Goal: Transaction & Acquisition: Purchase product/service

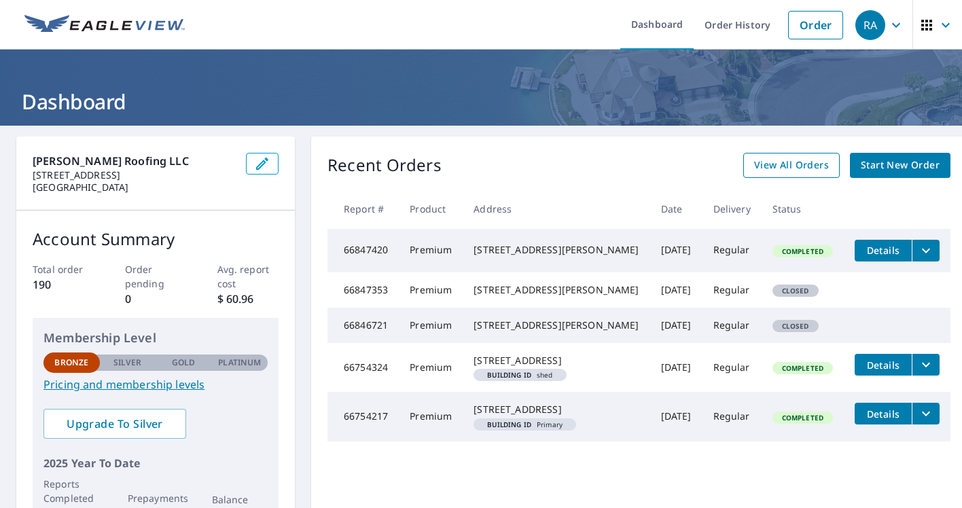
click at [779, 168] on span "View All Orders" at bounding box center [791, 165] width 75 height 17
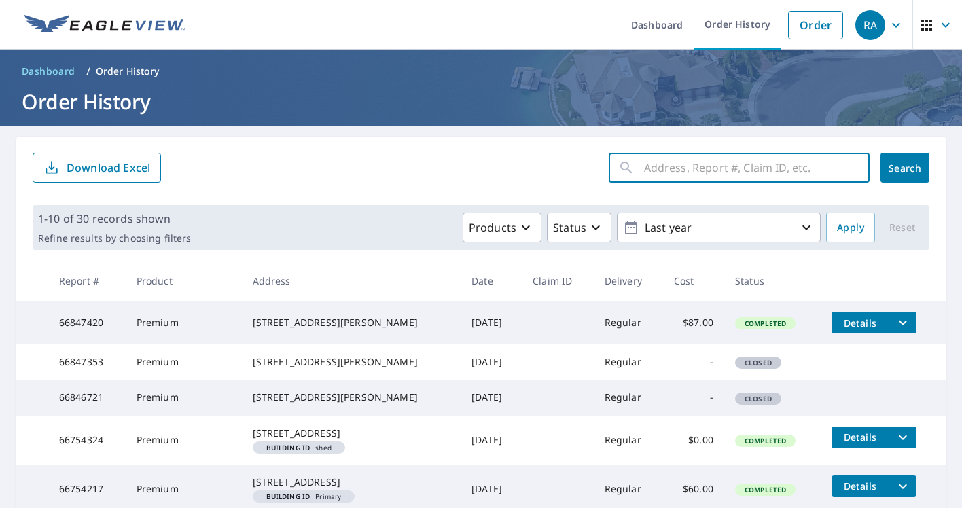
click at [652, 163] on input "text" at bounding box center [757, 168] width 226 height 38
type input "[STREET_ADDRESS]"
click at [905, 168] on button "Search" at bounding box center [905, 168] width 49 height 30
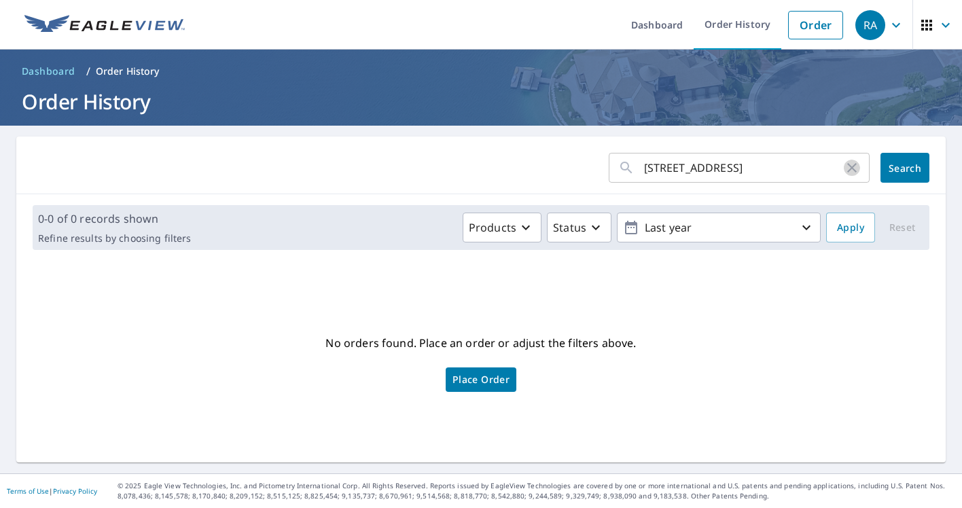
click at [855, 169] on icon "button" at bounding box center [852, 168] width 16 height 16
click at [727, 19] on link "Order History" at bounding box center [738, 25] width 88 height 50
click at [826, 27] on link "Order" at bounding box center [815, 25] width 55 height 29
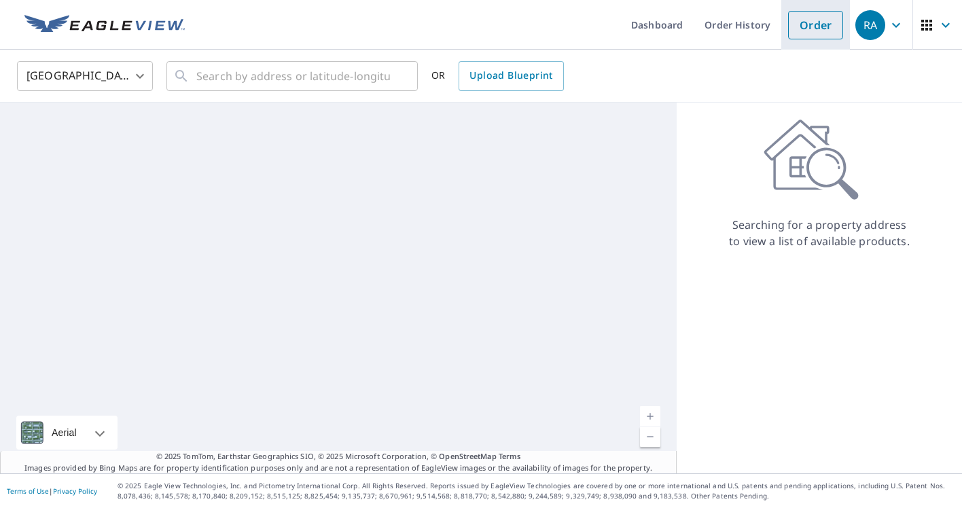
click at [826, 27] on link "Order" at bounding box center [815, 25] width 55 height 29
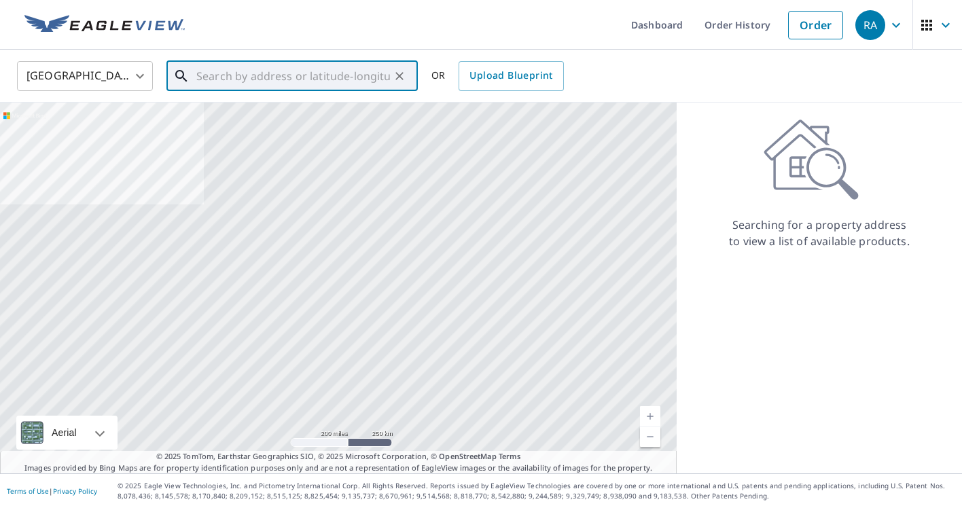
click at [269, 77] on input "text" at bounding box center [293, 76] width 194 height 38
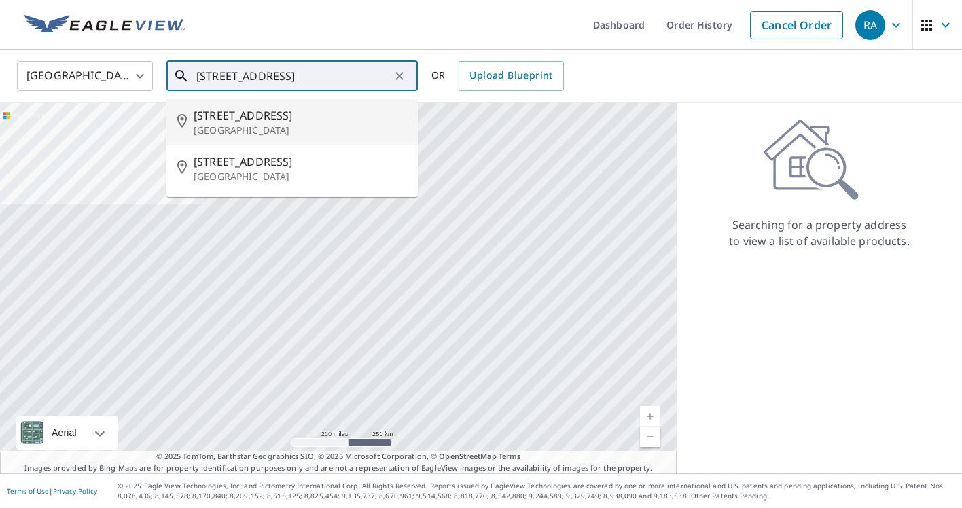
click at [250, 121] on span "[STREET_ADDRESS]" at bounding box center [300, 115] width 213 height 16
type input "[STREET_ADDRESS]"
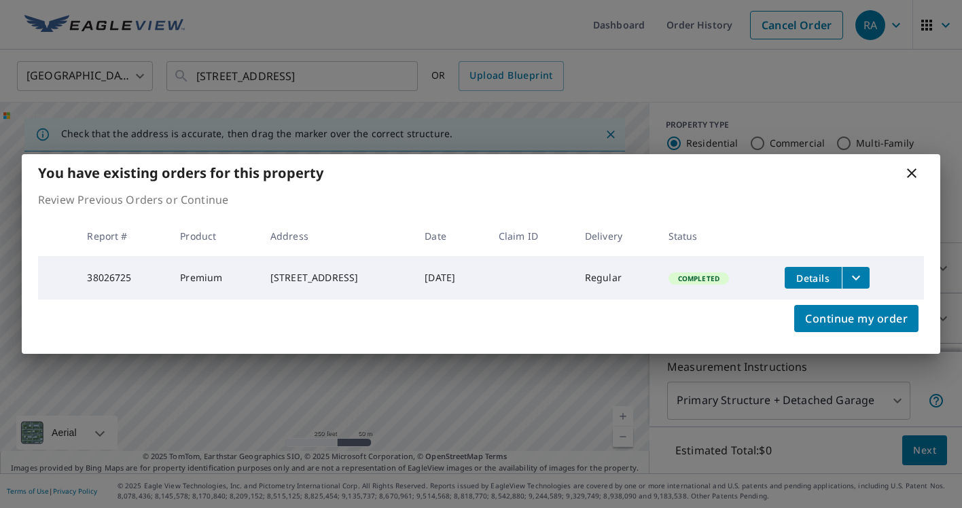
click at [627, 414] on div "You have existing orders for this property Review Previous Orders or Continue R…" at bounding box center [481, 254] width 962 height 508
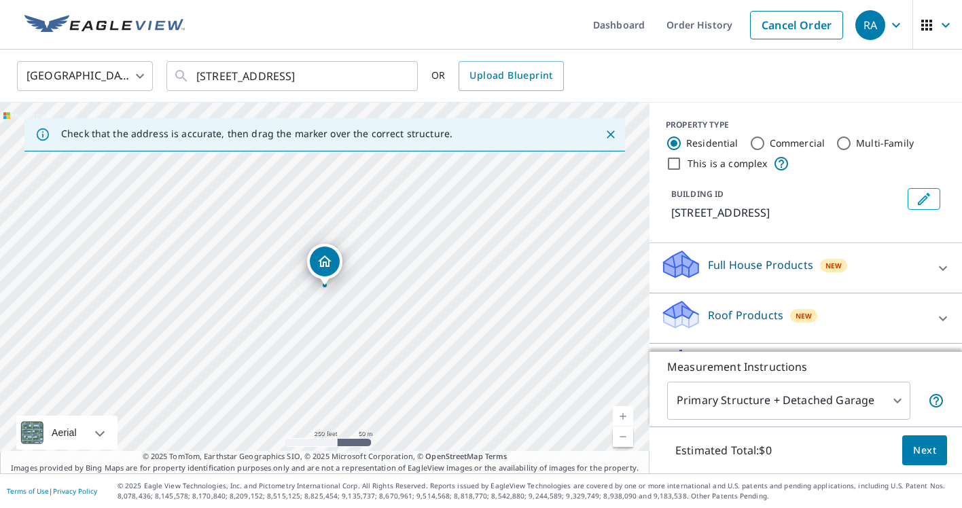
click at [626, 416] on link "Current Level 17, Zoom In" at bounding box center [623, 416] width 20 height 20
click at [626, 416] on link "Current Level 18, Zoom In" at bounding box center [623, 416] width 20 height 20
click at [626, 416] on link "Current Level 19, Zoom In" at bounding box center [623, 416] width 20 height 20
click at [626, 416] on link "Current Level 20, Zoom In Disabled" at bounding box center [623, 416] width 20 height 20
click at [401, 326] on div "[STREET_ADDRESS]" at bounding box center [325, 288] width 650 height 371
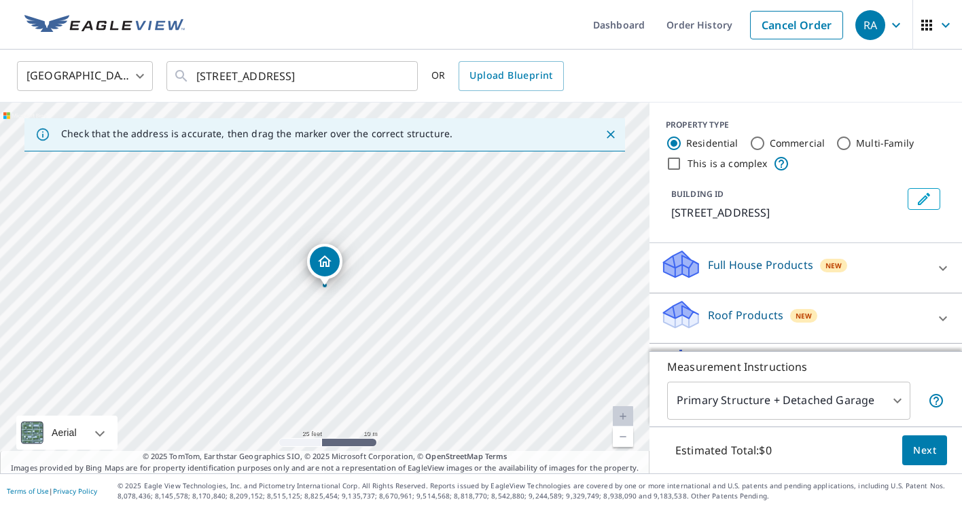
click at [623, 434] on link "Current Level 20, Zoom Out" at bounding box center [623, 437] width 20 height 20
click at [623, 435] on link "Current Level 19, Zoom Out" at bounding box center [623, 437] width 20 height 20
click at [686, 23] on link "Order History" at bounding box center [700, 25] width 88 height 50
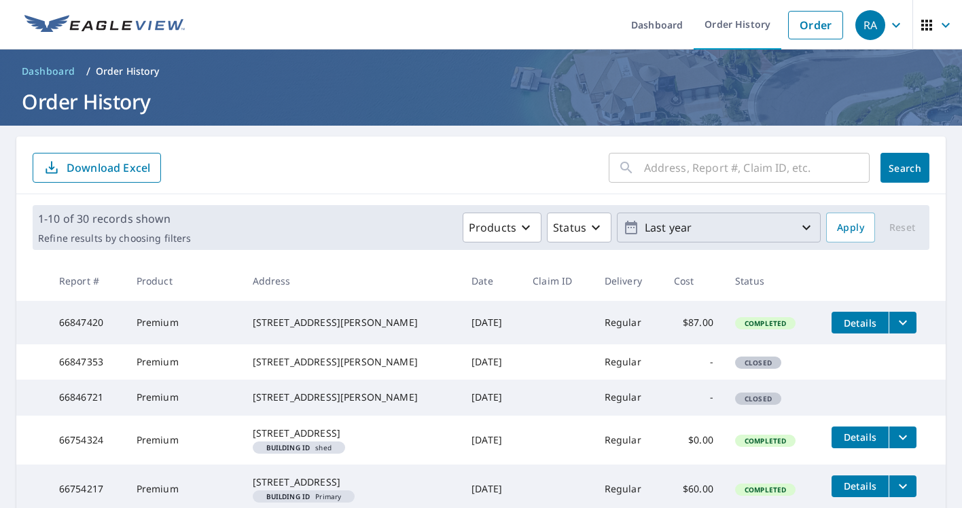
click at [808, 226] on icon "button" at bounding box center [806, 227] width 16 height 16
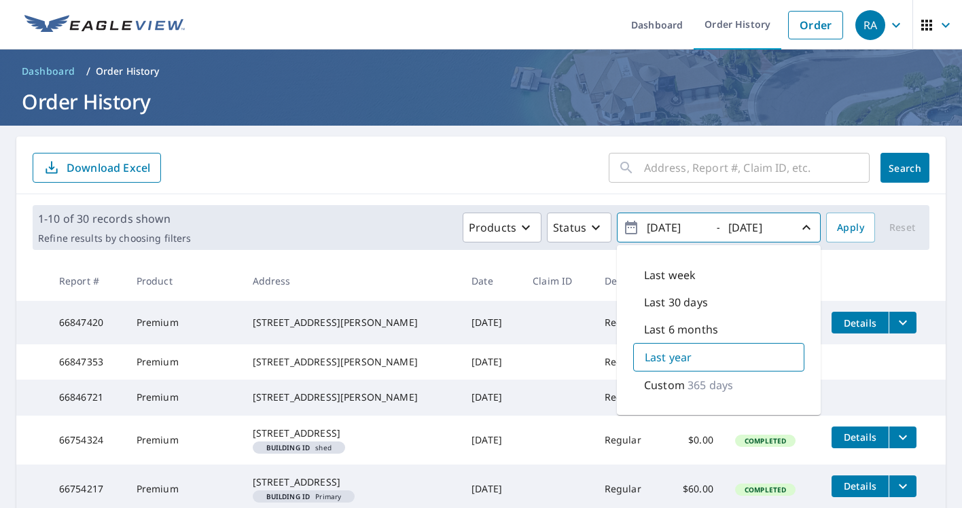
scroll to position [1, 0]
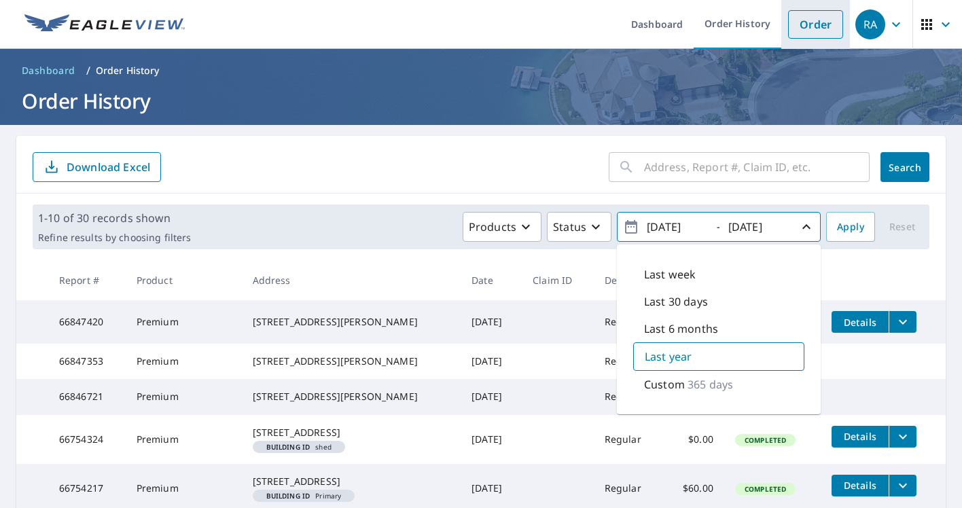
click at [819, 29] on link "Order" at bounding box center [815, 24] width 55 height 29
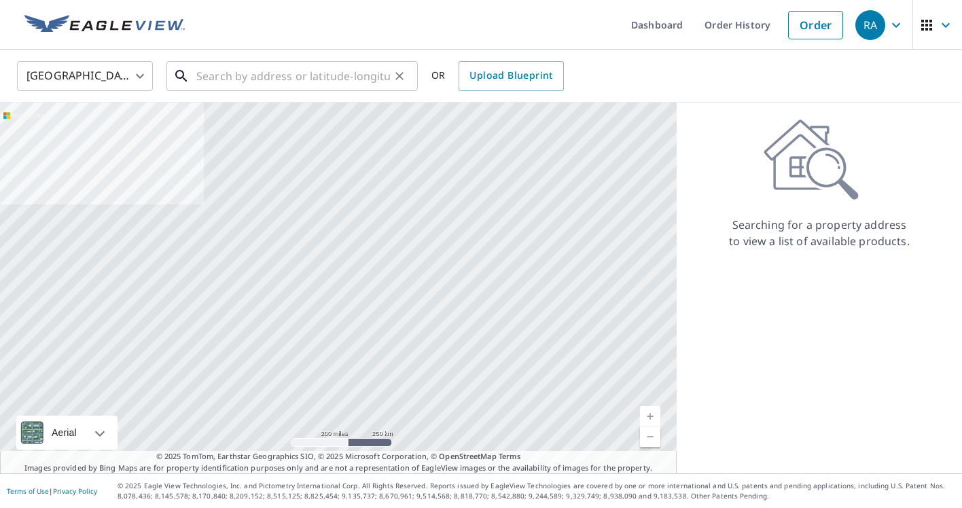
click at [243, 73] on input "text" at bounding box center [293, 76] width 194 height 38
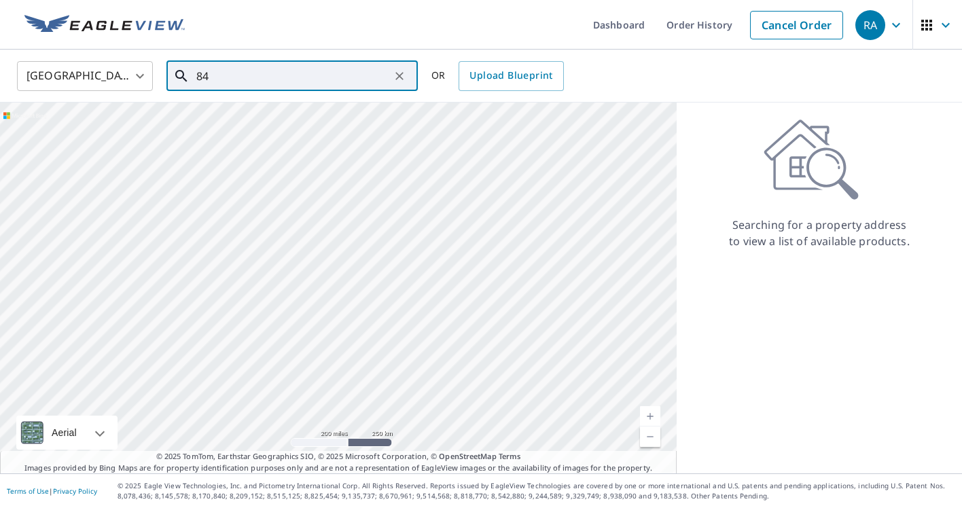
type input "8"
click at [243, 73] on input "text" at bounding box center [293, 76] width 194 height 38
click at [245, 84] on input "text" at bounding box center [293, 76] width 194 height 38
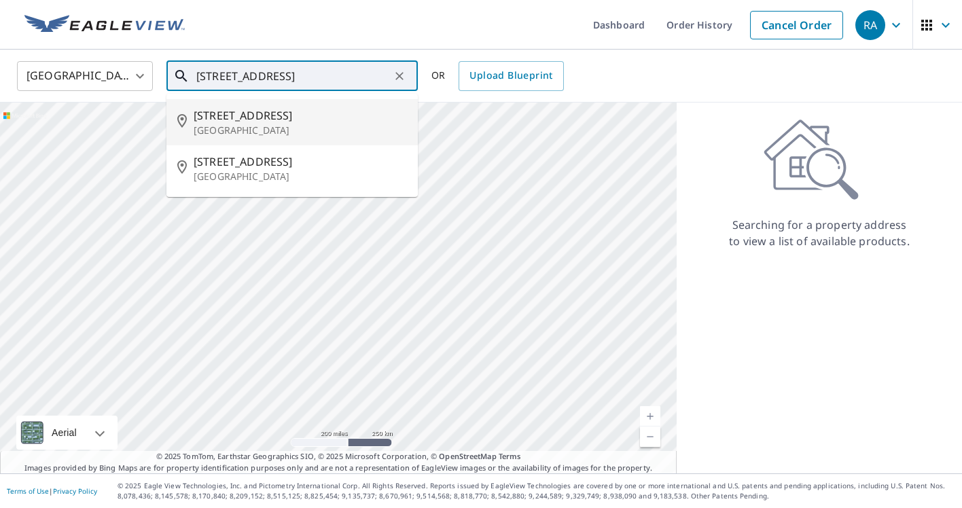
click at [219, 120] on span "[STREET_ADDRESS]" at bounding box center [300, 115] width 213 height 16
type input "[STREET_ADDRESS]"
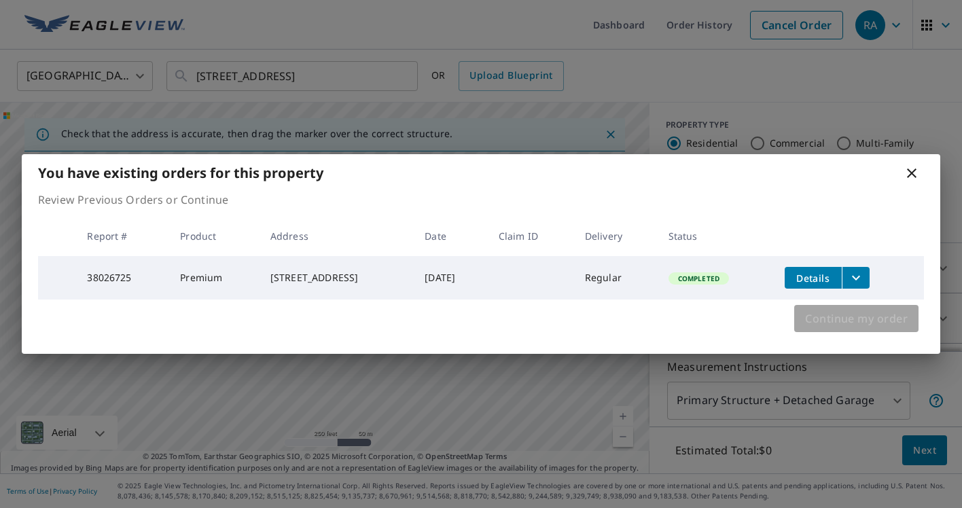
click at [847, 321] on span "Continue my order" at bounding box center [856, 318] width 103 height 19
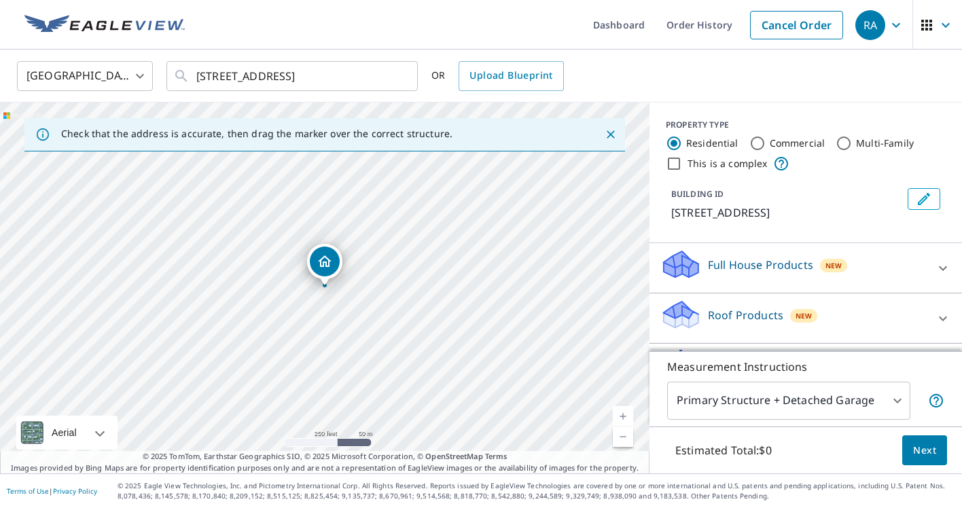
click at [760, 263] on p "Full House Products" at bounding box center [760, 265] width 105 height 16
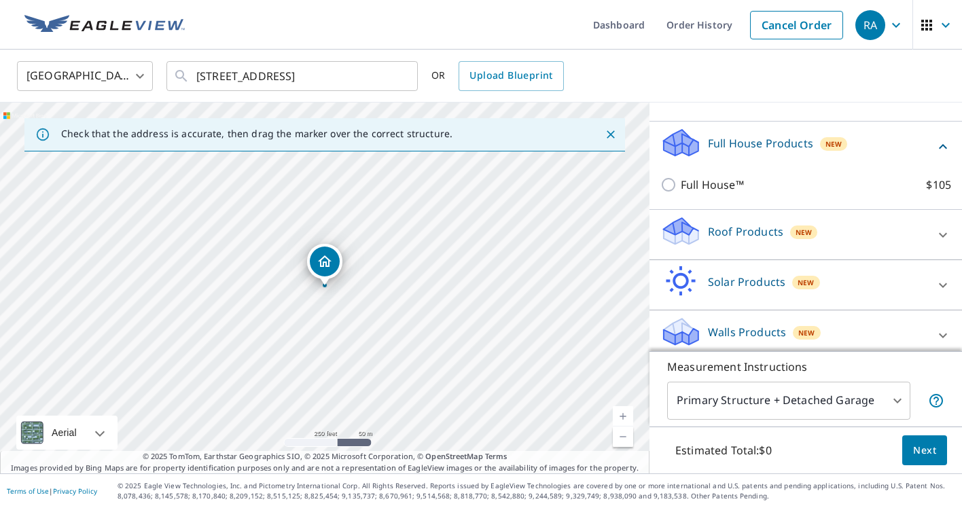
scroll to position [130, 0]
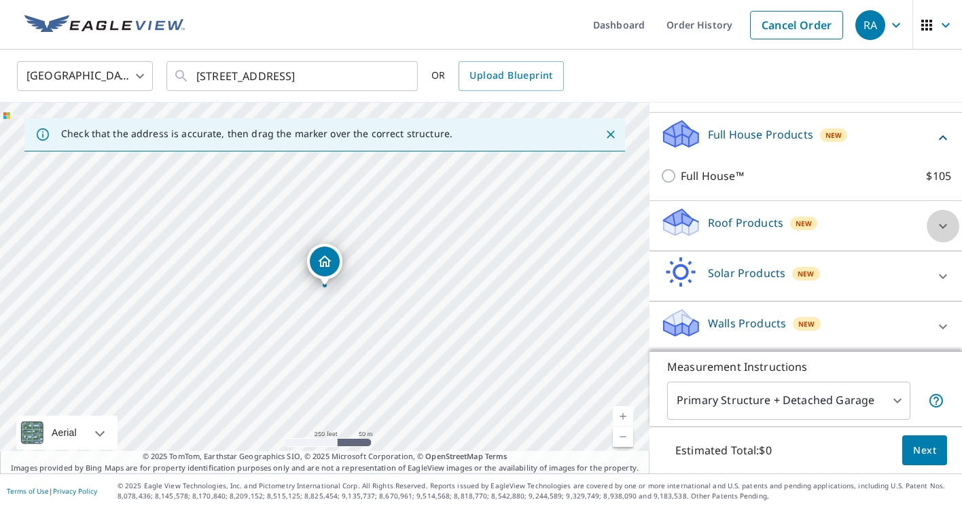
click at [942, 222] on icon at bounding box center [943, 226] width 16 height 16
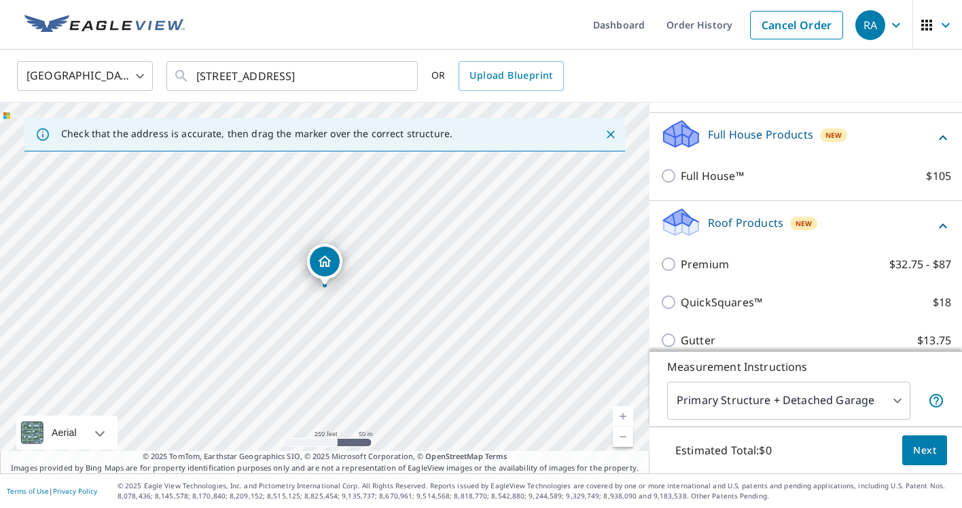
scroll to position [142, 0]
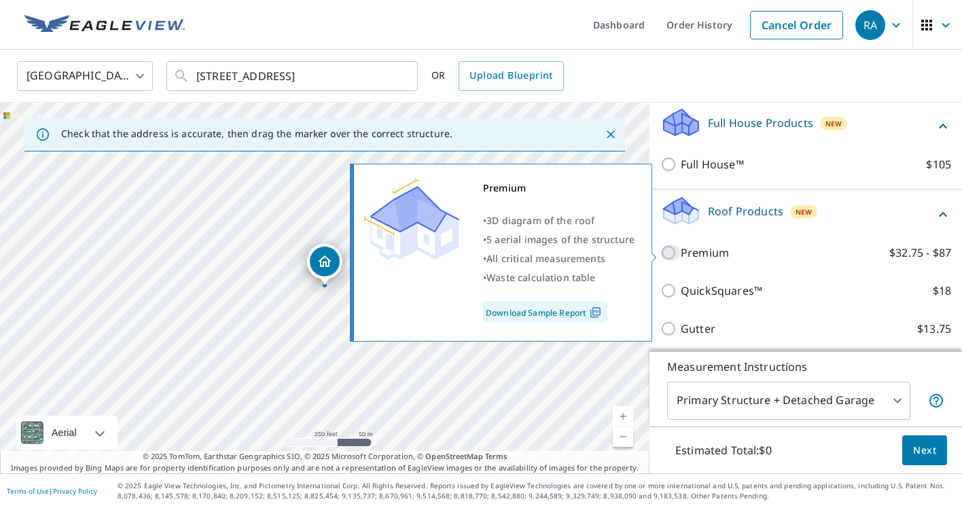
click at [668, 251] on input "Premium $32.75 - $87" at bounding box center [670, 253] width 20 height 16
checkbox input "true"
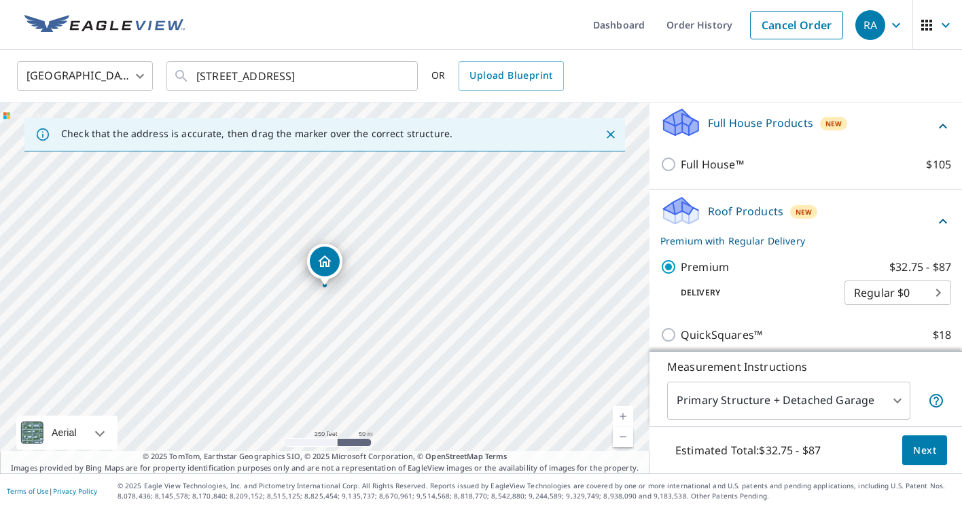
click at [923, 454] on span "Next" at bounding box center [924, 450] width 23 height 17
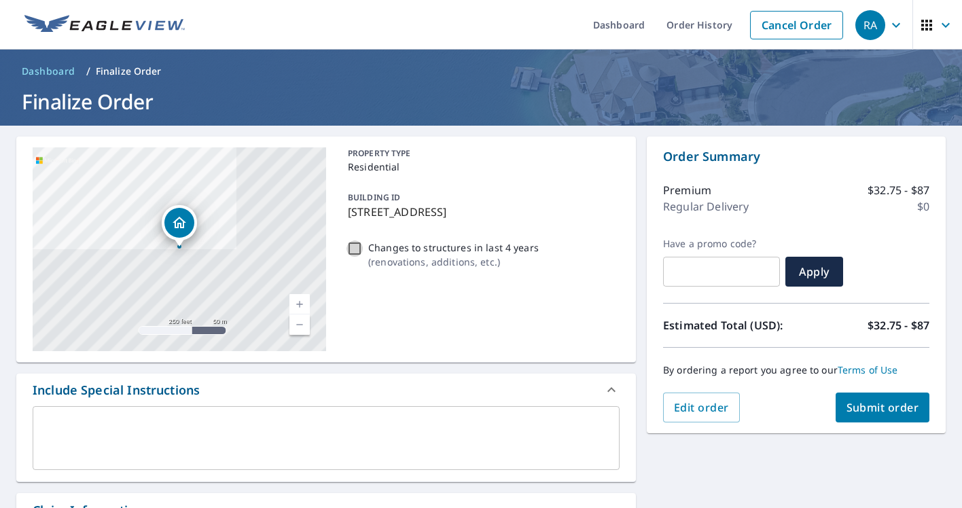
click at [356, 249] on input "Changes to structures in last 4 years ( renovations, additions, etc. )" at bounding box center [355, 249] width 16 height 16
checkbox input "true"
click at [80, 419] on textarea at bounding box center [326, 438] width 568 height 39
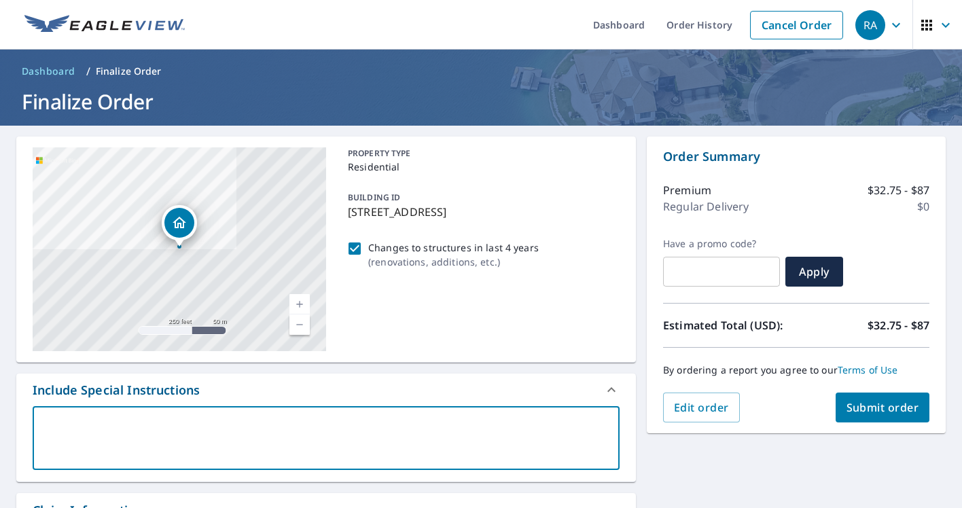
type textarea "A"
type textarea "x"
type textarea "An"
type textarea "x"
type textarea "A"
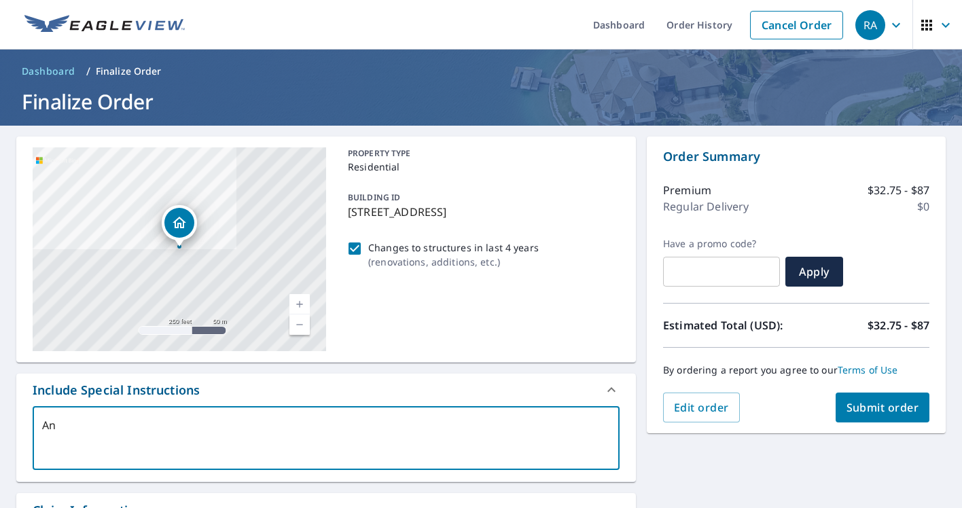
type textarea "x"
type textarea "A"
type textarea "x"
type textarea "A n"
type textarea "x"
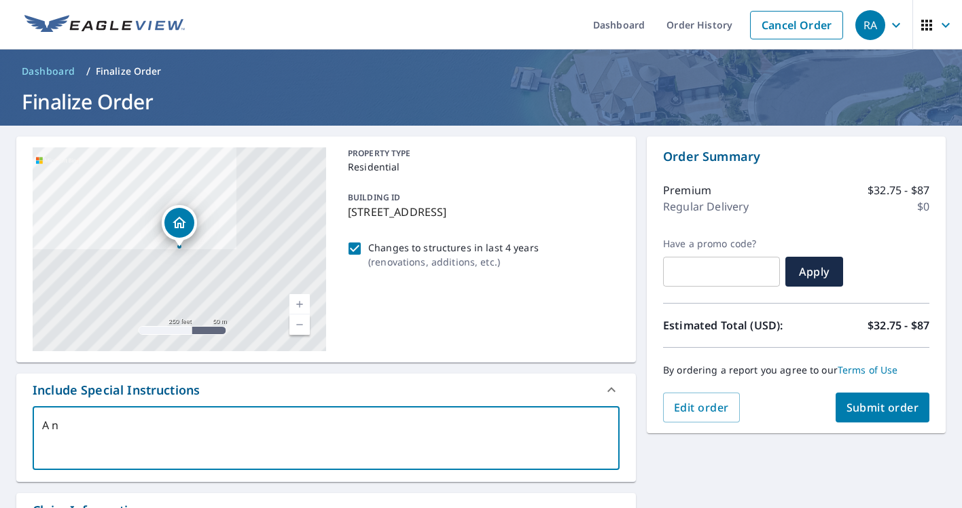
type textarea "A ne"
type textarea "x"
type textarea "A new"
type textarea "x"
type textarea "A new"
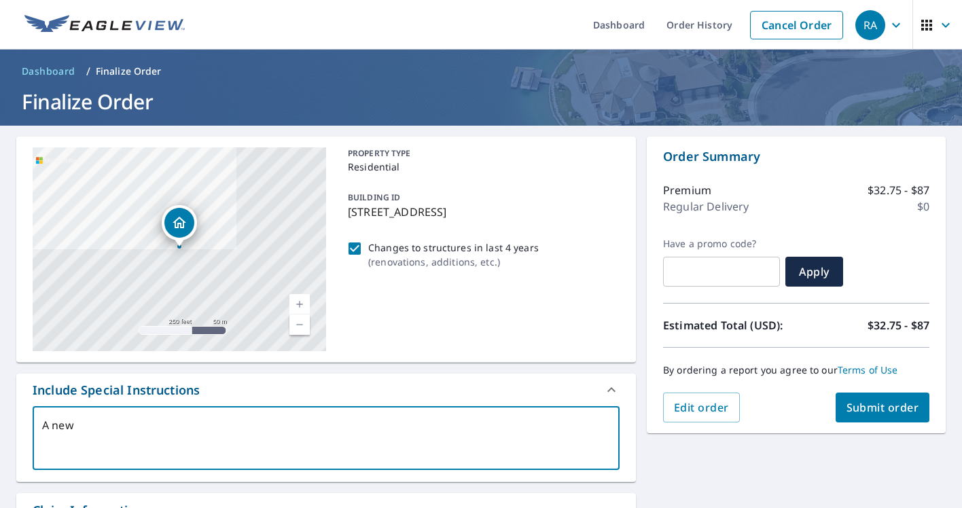
type textarea "x"
type textarea "A new s"
type textarea "x"
type textarea "A new sh"
type textarea "x"
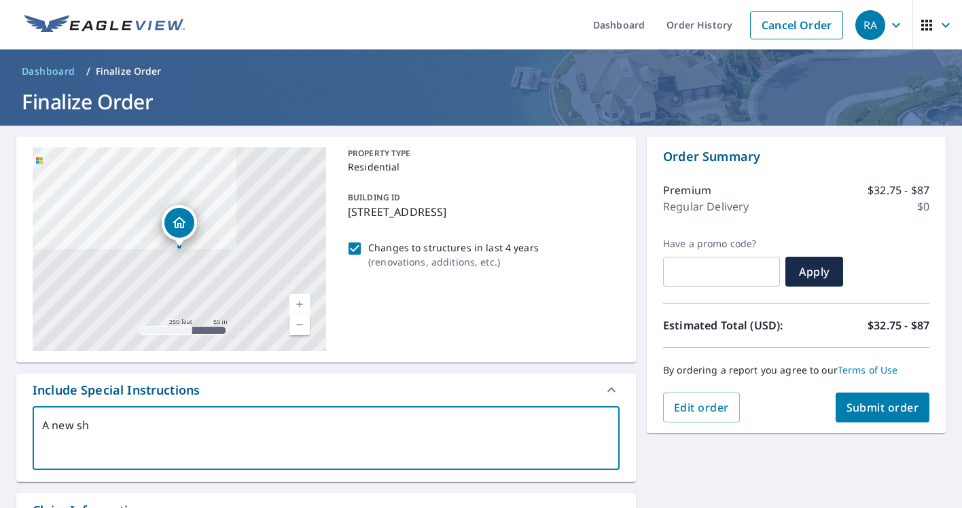
type textarea "A new she"
type textarea "x"
type textarea "A new shed"
type textarea "x"
type textarea "A new shed"
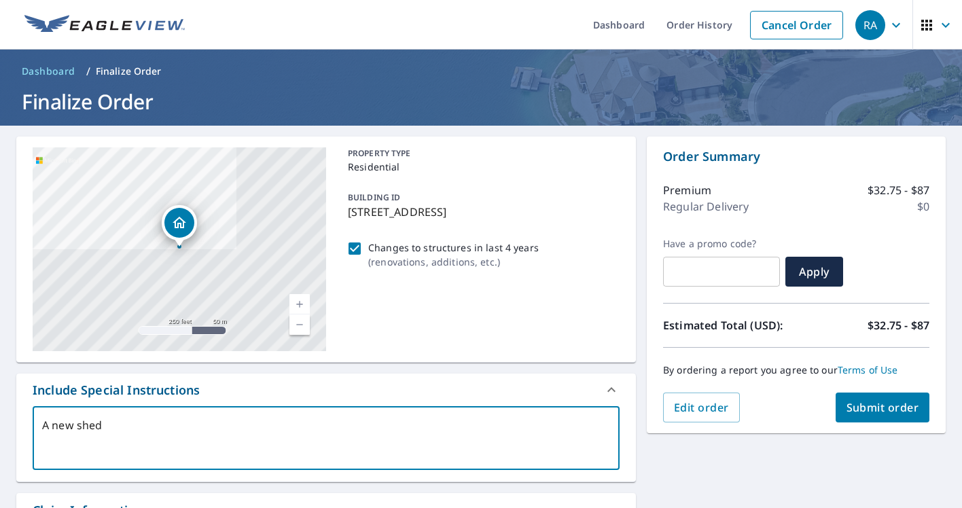
type textarea "x"
type textarea "A new shed h"
type textarea "x"
type textarea "A new shed ha"
type textarea "x"
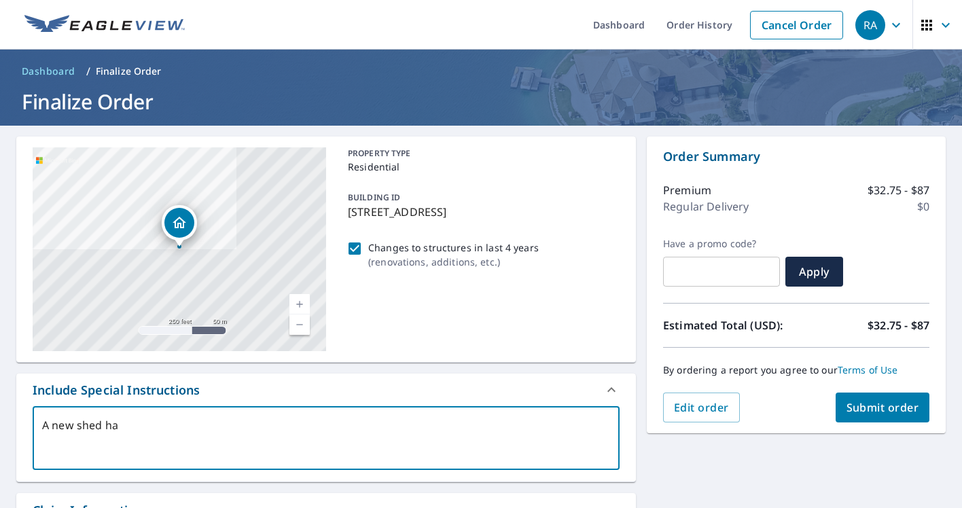
type textarea "A new shed has"
type textarea "x"
type textarea "A new shed has"
type textarea "x"
type textarea "A new shed has b"
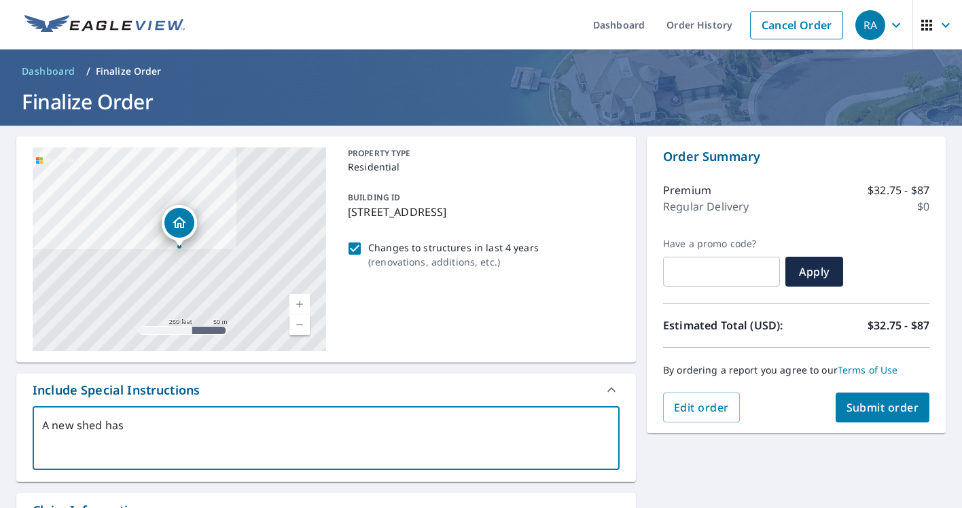
type textarea "x"
type textarea "A new shed has be"
type textarea "x"
type textarea "A new shed has bee"
type textarea "x"
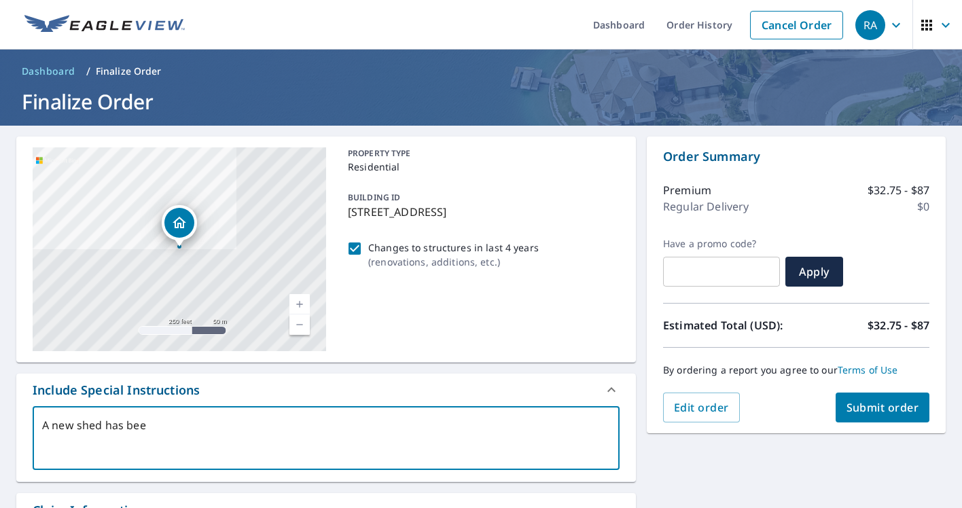
type textarea "A new shed has been"
type textarea "x"
type textarea "A new shed has been"
type textarea "x"
type textarea "A new shed has been p"
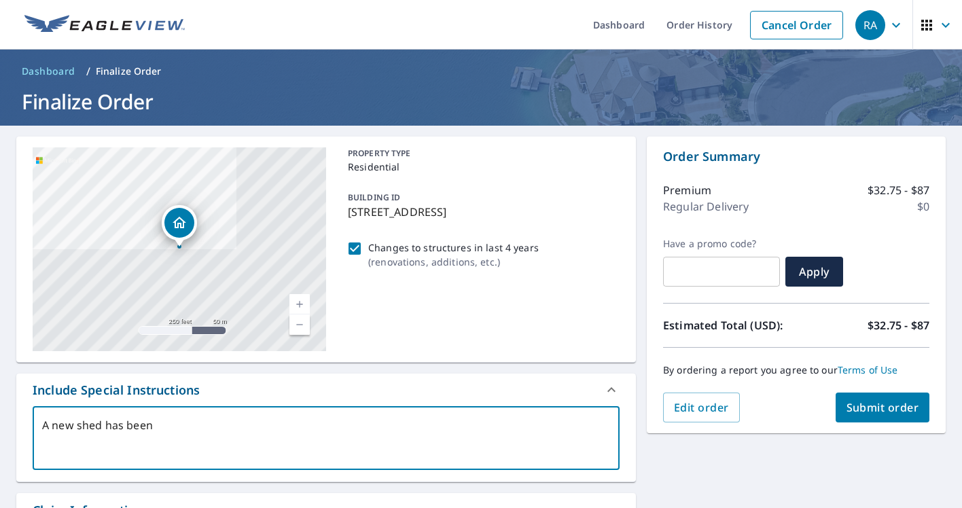
type textarea "x"
type textarea "A new shed has been pu"
type textarea "x"
type textarea "A new shed has been put"
type textarea "x"
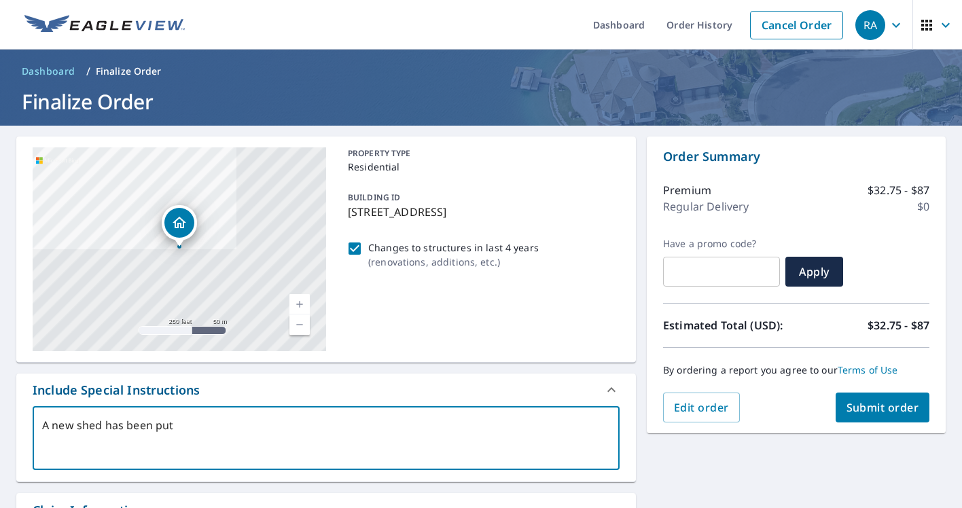
type textarea "A new shed has been pu"
type textarea "x"
type textarea "A new shed has been p"
type textarea "x"
type textarea "A new shed has been"
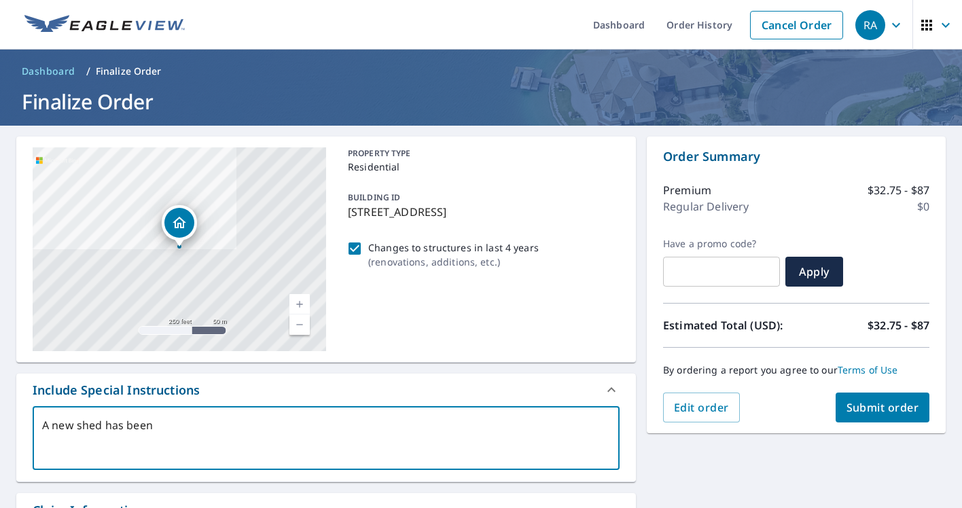
type textarea "x"
type textarea "A new shed has bee"
type textarea "x"
type textarea "A new shed has"
type textarea "x"
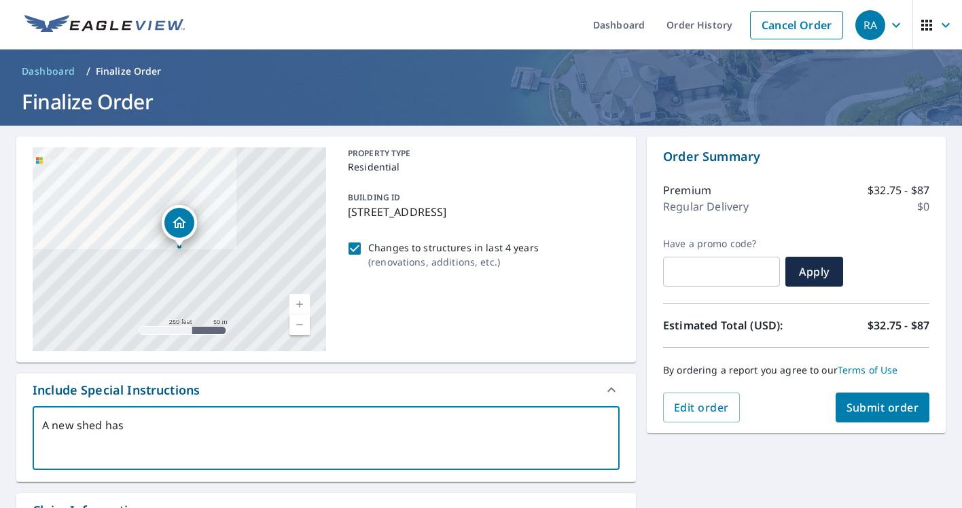
type textarea "A new shed ha"
type textarea "x"
type textarea "A new shed h"
type textarea "x"
type textarea "A new shed"
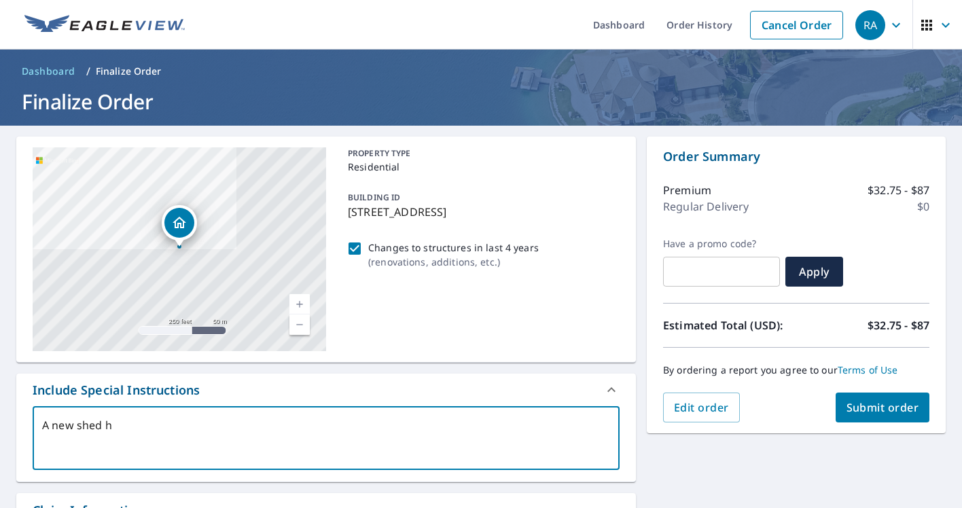
type textarea "x"
type textarea "A new she"
type textarea "x"
type textarea "A new s"
type textarea "x"
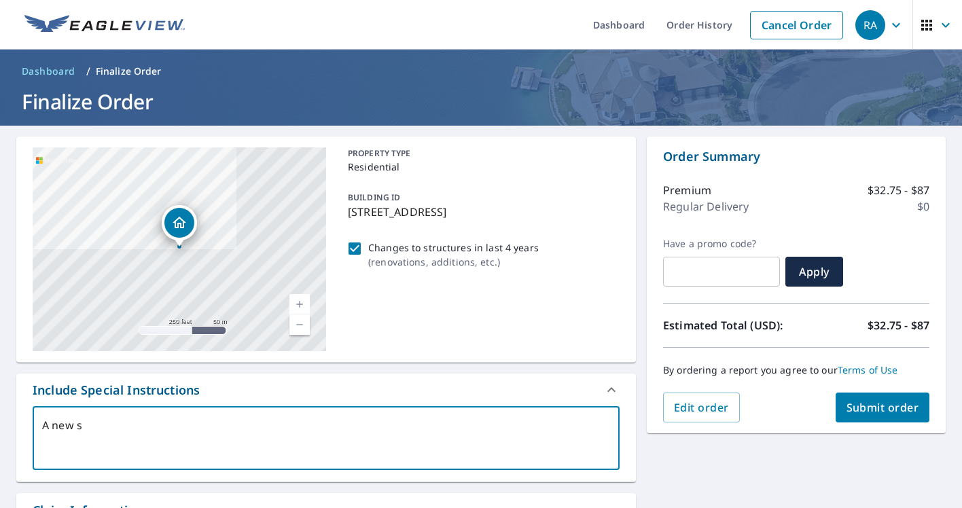
type textarea "A new"
type textarea "x"
type textarea "A ne"
type textarea "x"
type textarea "A n"
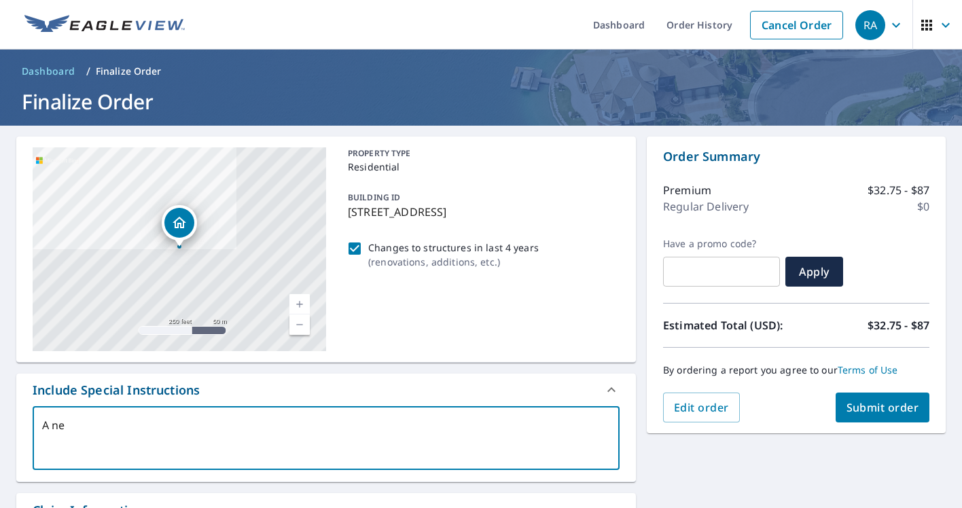
type textarea "x"
type textarea "A"
type textarea "x"
type textarea "A"
type textarea "x"
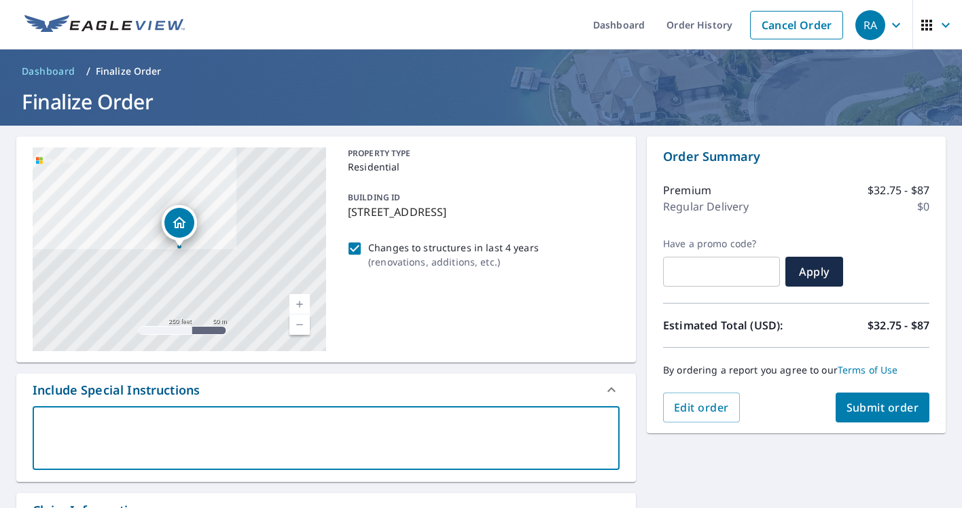
type textarea "H"
type textarea "x"
type textarea "Ho"
type textarea "x"
type textarea "Hom"
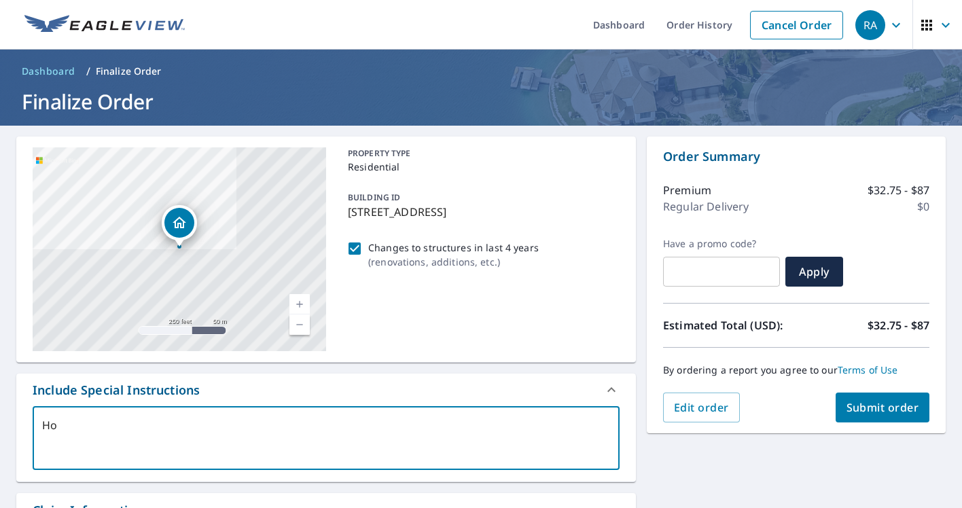
type textarea "x"
type textarea "Home"
type textarea "x"
type textarea "Homeo"
type textarea "x"
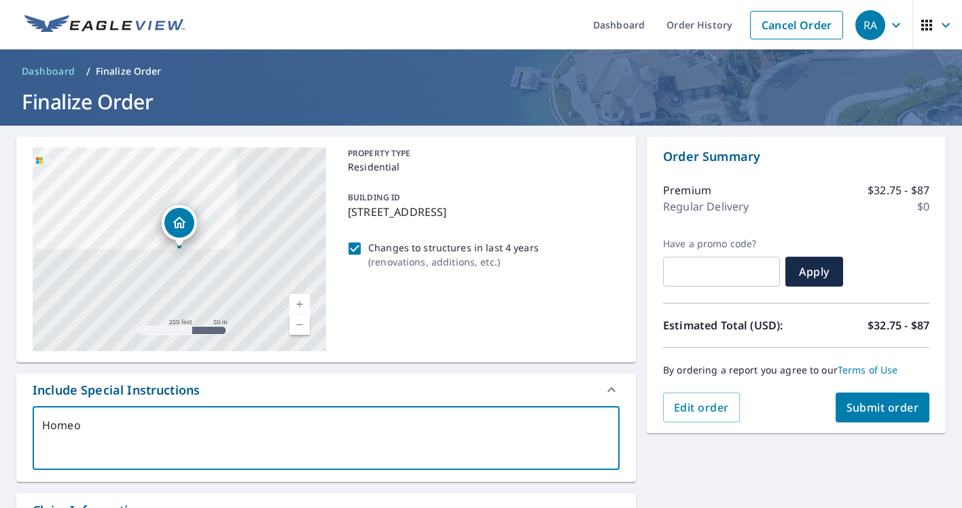
type textarea "Homeow"
type textarea "x"
type textarea "Homeown"
type textarea "x"
type textarea "Homeowne"
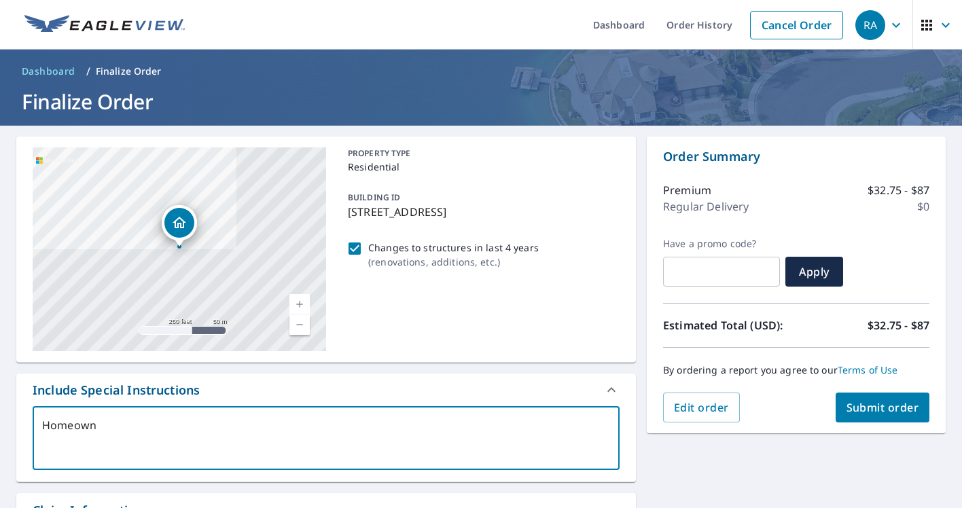
type textarea "x"
type textarea "Homeowner"
type textarea "x"
type textarea "Homeowner"
type textarea "x"
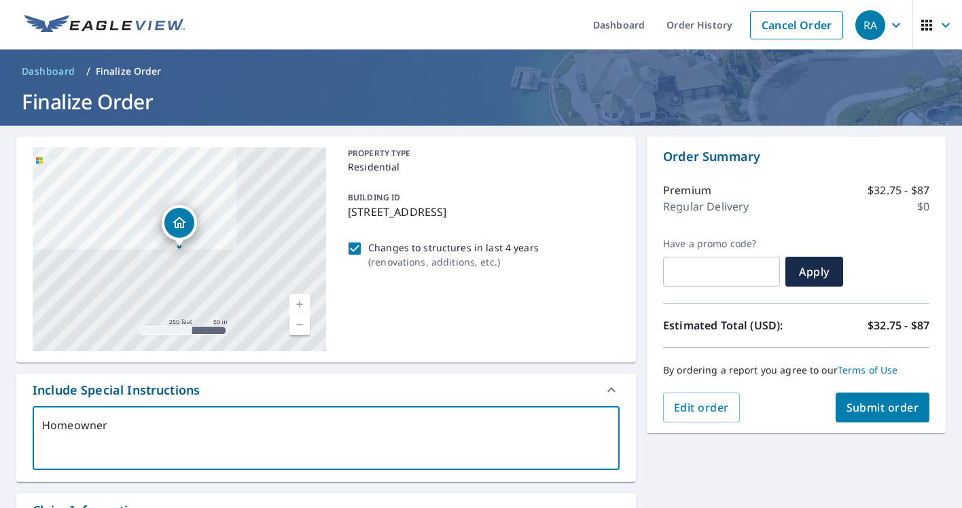
type textarea "Homeowner p"
type textarea "x"
type textarea "Homeowner pu"
type textarea "x"
type textarea "Homeowner put"
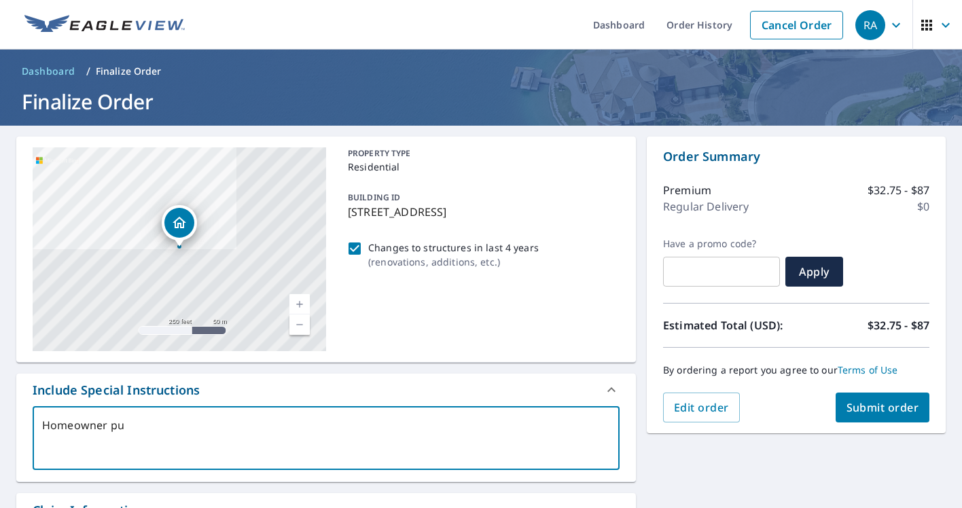
type textarea "x"
type textarea "Homeowner put"
type textarea "x"
type textarea "Homeowner put a"
type textarea "x"
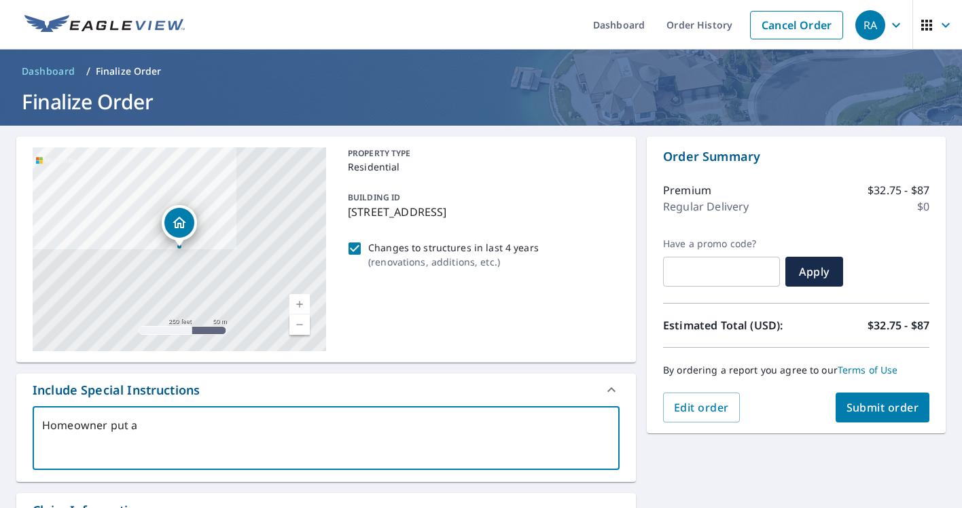
type textarea "Homeowner put a"
type textarea "x"
type textarea "Homeowner put a n"
type textarea "x"
type textarea "Homeowner put a ne"
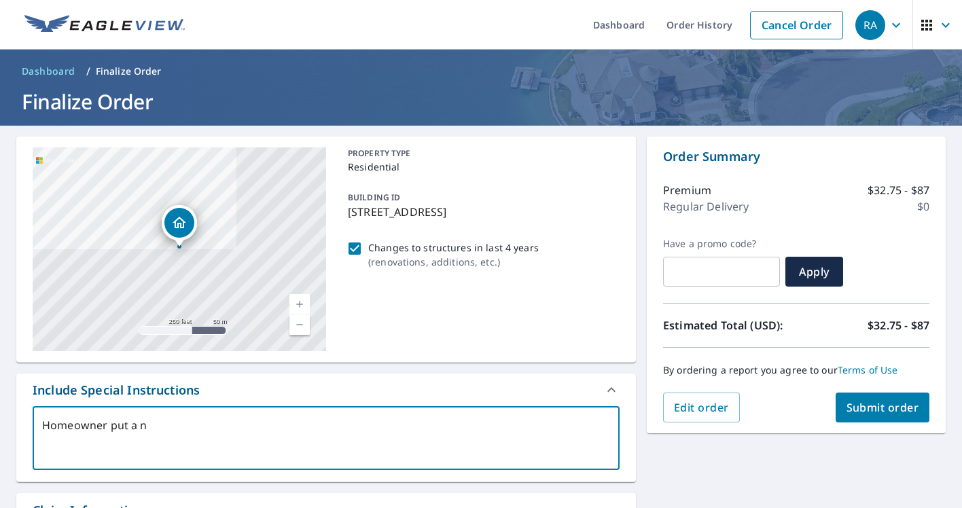
type textarea "x"
type textarea "Homeowner put a new"
type textarea "x"
type textarea "Homeowner put a new"
type textarea "x"
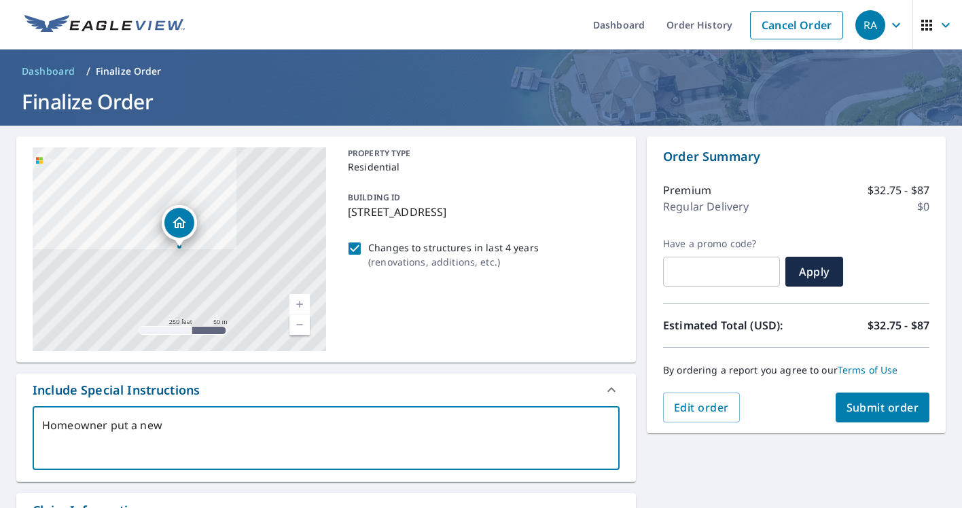
type textarea "Homeowner put a new s"
type textarea "x"
type textarea "Homeowner put a new sh"
type textarea "x"
type textarea "Homeowner put a new she"
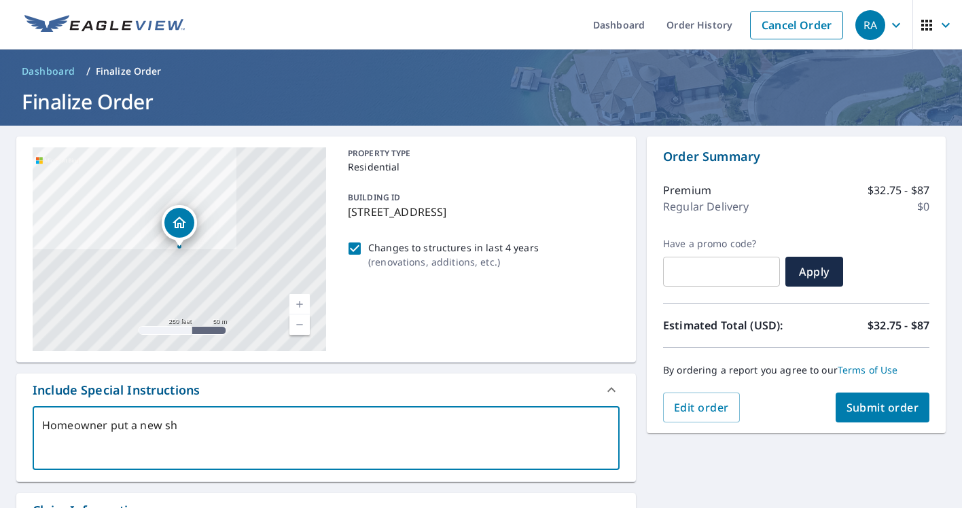
type textarea "x"
type textarea "Homeowner put a new shed"
type textarea "x"
type textarea "Homeowner put a new shed"
type textarea "x"
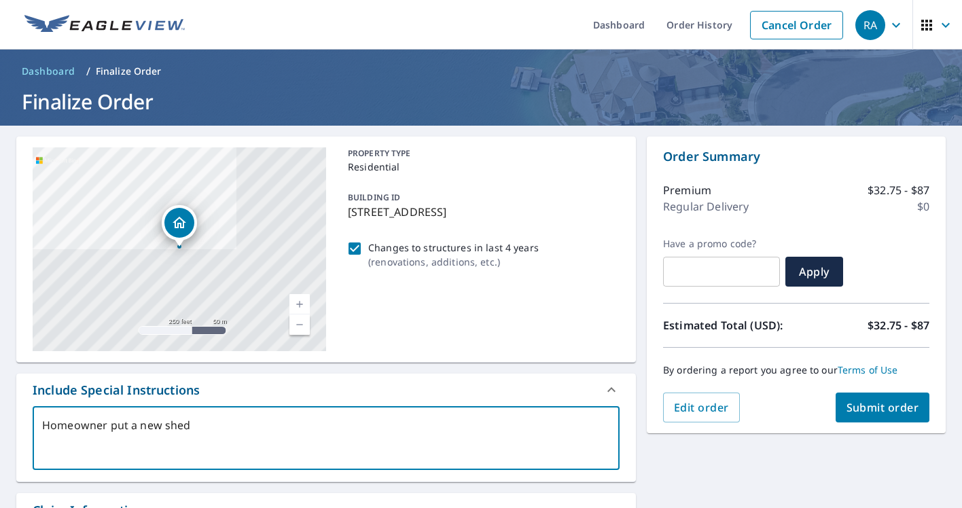
type textarea "Homeowner put a new shed i"
type textarea "x"
type textarea "Homeowner put a new shed in"
type textarea "x"
type textarea "Homeowner put a new shed in"
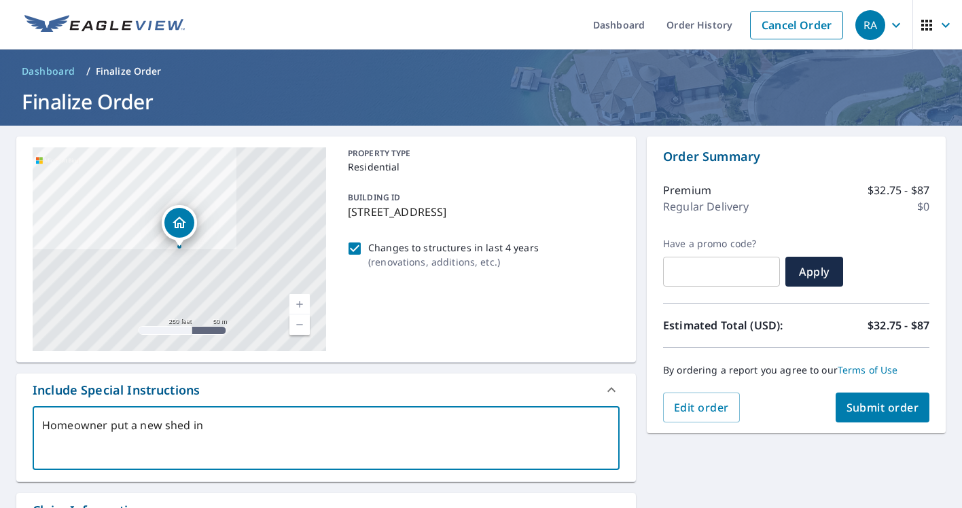
type textarea "x"
type textarea "Homeowner put a new shed in b"
type textarea "x"
type textarea "Homeowner put a new shed in ba"
type textarea "x"
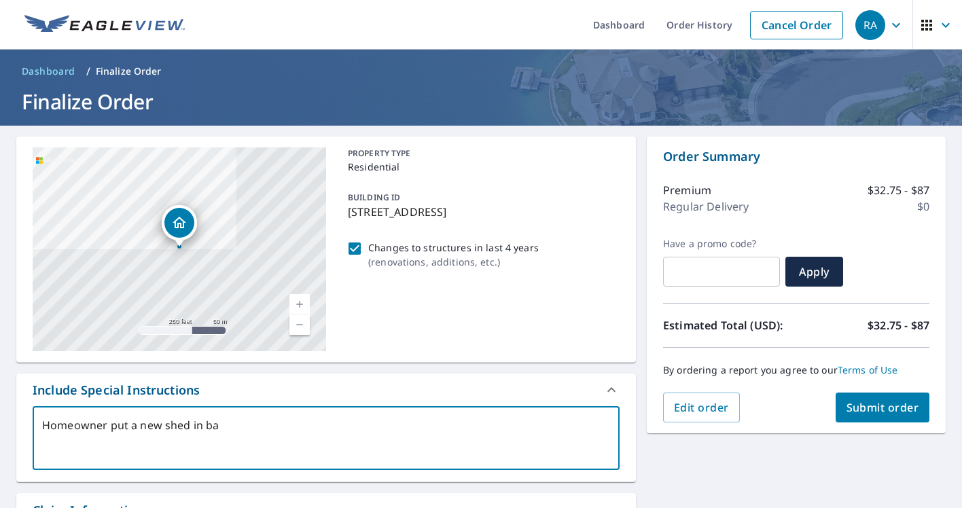
type textarea "Homeowner put a new shed in bac"
type textarea "x"
type textarea "Homeowner put a new shed in back"
type textarea "x"
type textarea "Homeowner put a new shed in back"
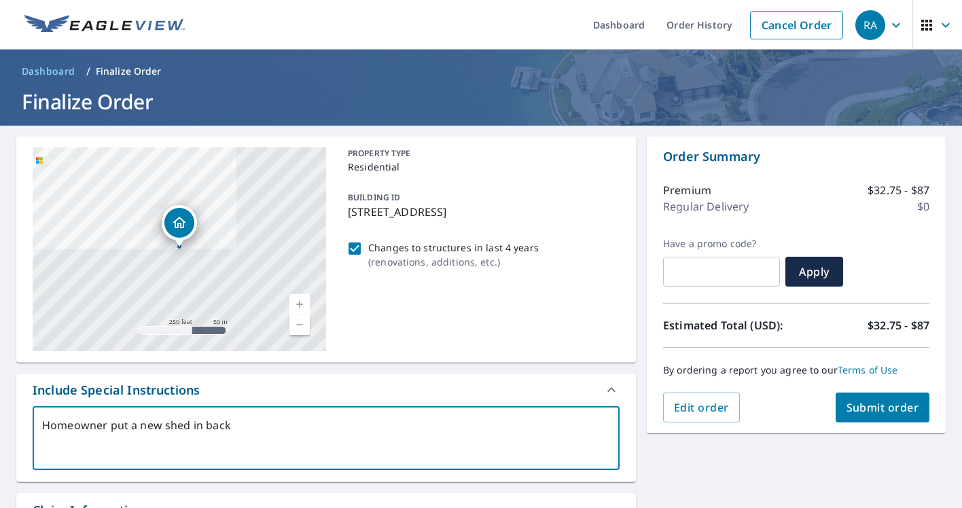
type textarea "x"
type textarea "Homeowner put a new shed in back"
type textarea "x"
type textarea "Homeowner put a new shed in bac"
type textarea "x"
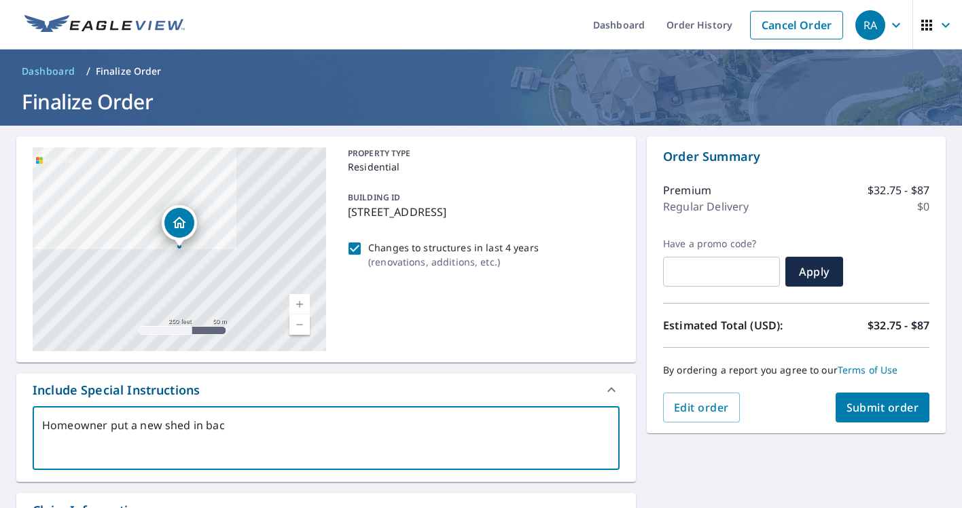
type textarea "Homeowner put a new shed in ba"
type textarea "x"
type textarea "Homeowner put a new shed in b"
type textarea "x"
type textarea "Homeowner put a new shed in"
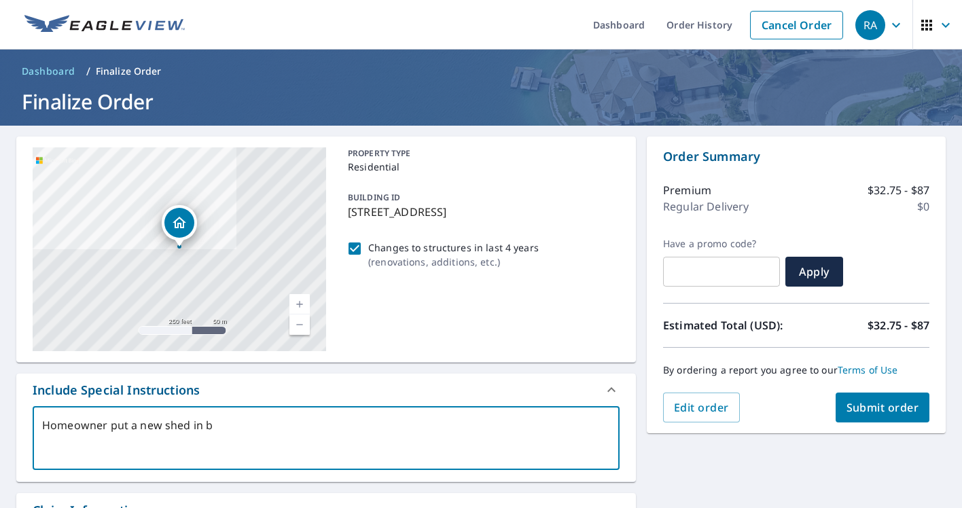
type textarea "x"
type textarea "Homeowner put a new shed in t"
type textarea "x"
type textarea "Homeowner put a new shed in th"
type textarea "x"
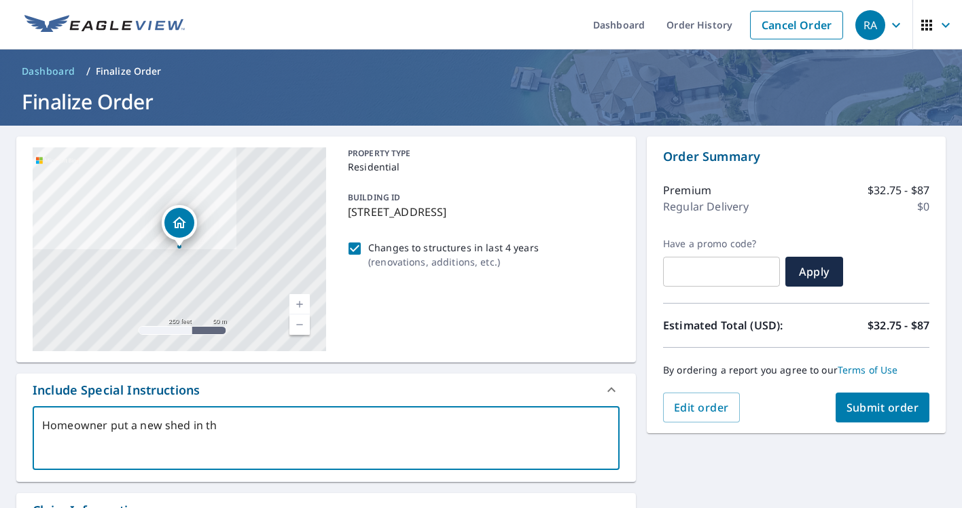
type textarea "Homeowner put a new shed in the"
type textarea "x"
type textarea "Homeowner put a new shed in [GEOGRAPHIC_DATA]"
type textarea "x"
type textarea "Homeowner put a new shed in their"
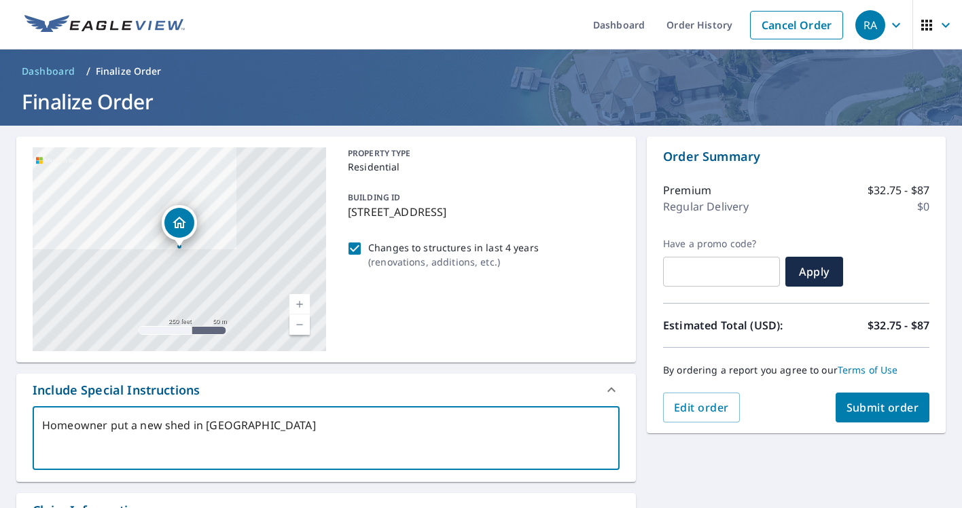
type textarea "x"
type textarea "Homeowner put a new shed in their"
type textarea "x"
type textarea "Homeowner put a new shed in their b"
type textarea "x"
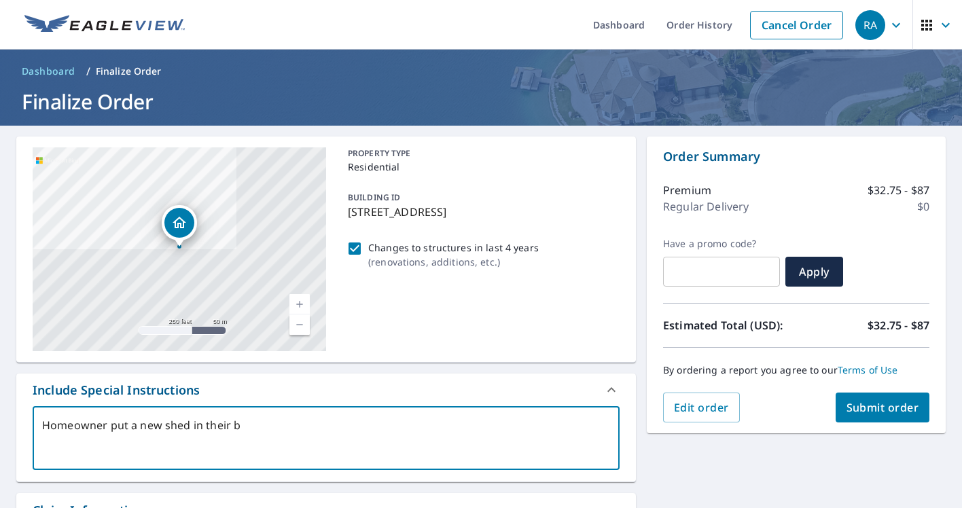
type textarea "Homeowner put a new shed in their ba"
type textarea "x"
type textarea "Homeowner put a new shed in their bac"
type textarea "x"
type textarea "Homeowner put a new shed in their back"
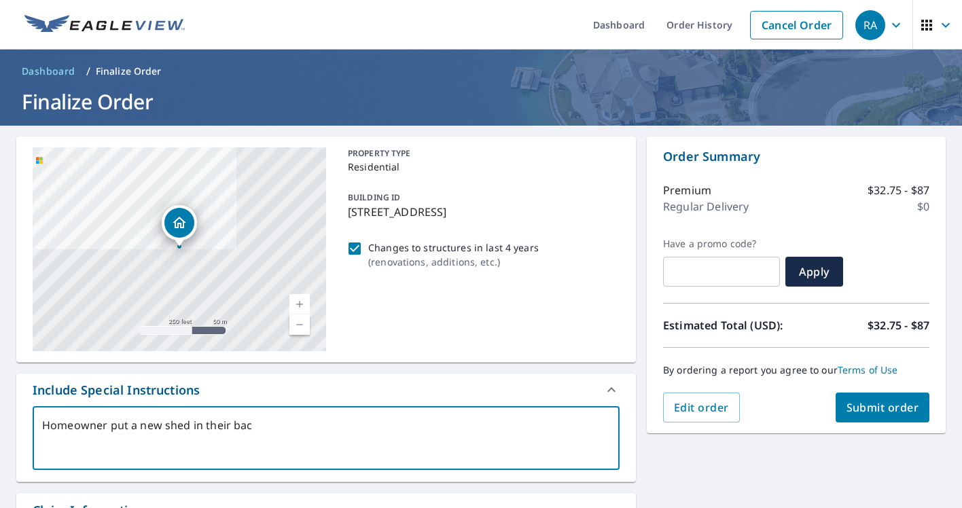
type textarea "x"
type textarea "Homeowner put a new shed in their back"
type textarea "x"
type textarea "Homeowner put a new shed in their back"
type textarea "x"
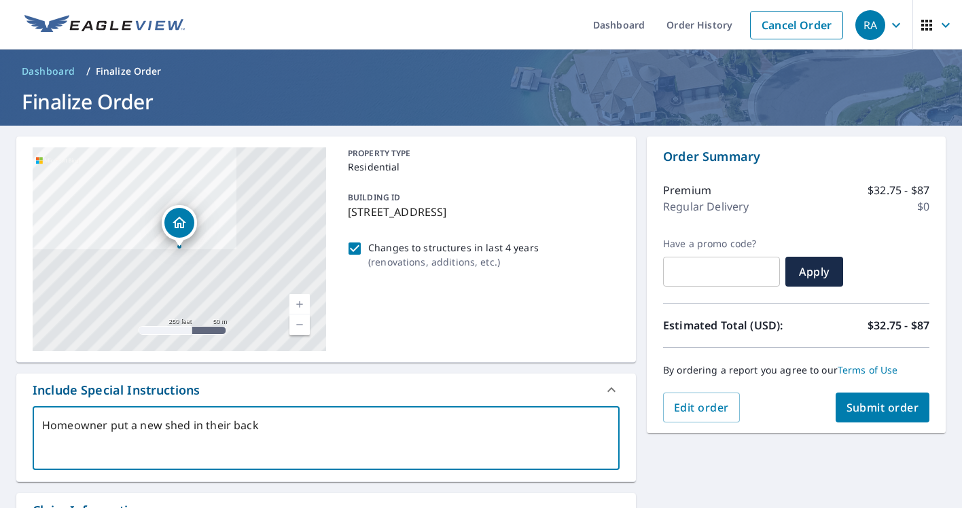
type textarea "Homeowner put a new shed in their backy"
type textarea "x"
type textarea "Homeowner put a new shed in their backya"
type textarea "x"
type textarea "Homeowner put a new shed in their backyar"
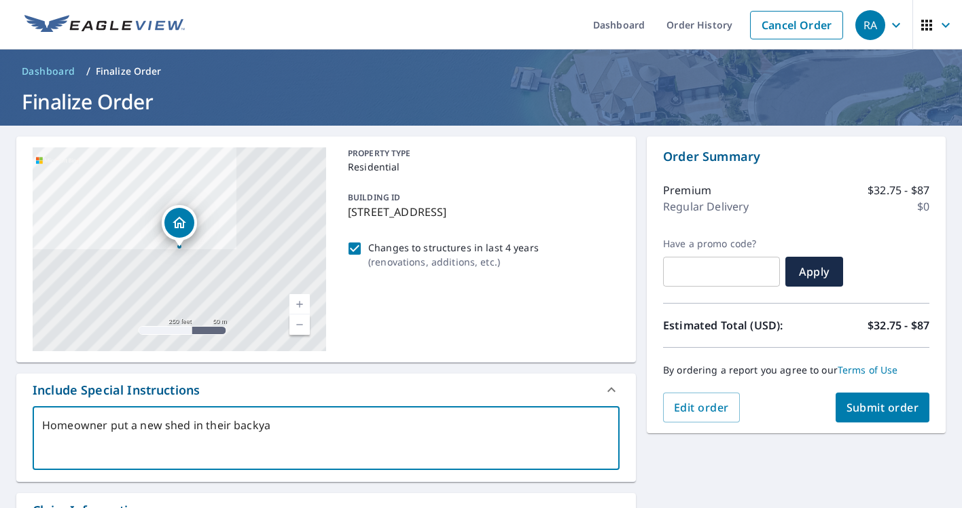
type textarea "x"
type textarea "Homeowner put a new shed in their backyard"
type textarea "x"
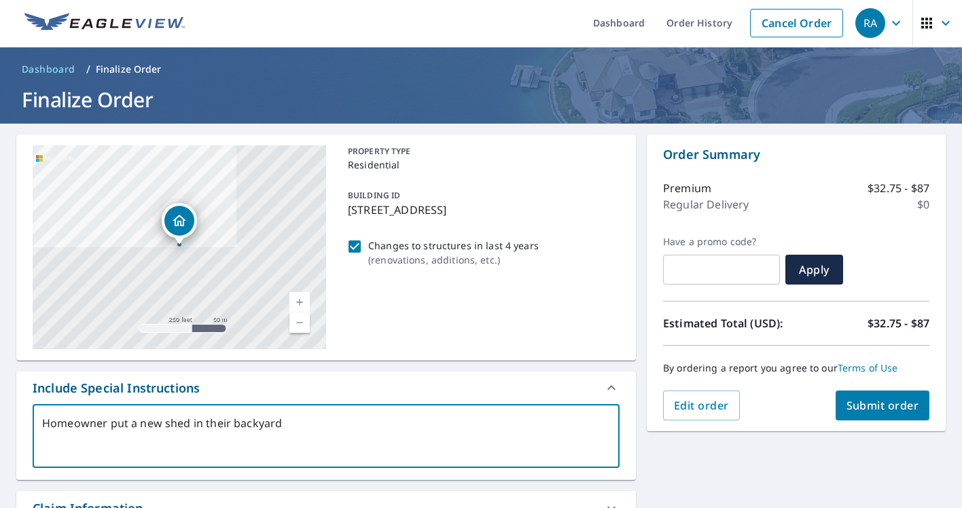
type textarea "Homeowner put a new shed in their backyard"
click at [889, 404] on span "Submit order" at bounding box center [883, 405] width 73 height 15
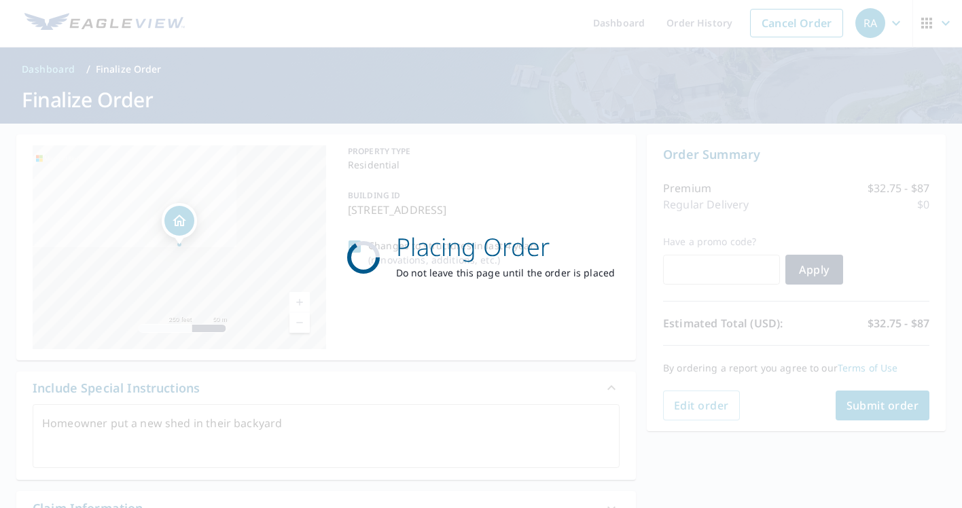
type textarea "x"
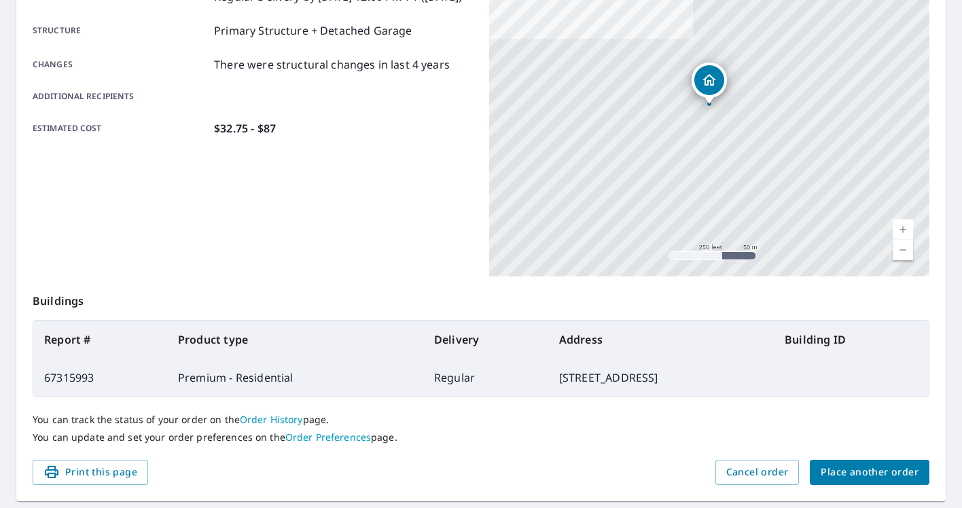
scroll to position [257, 0]
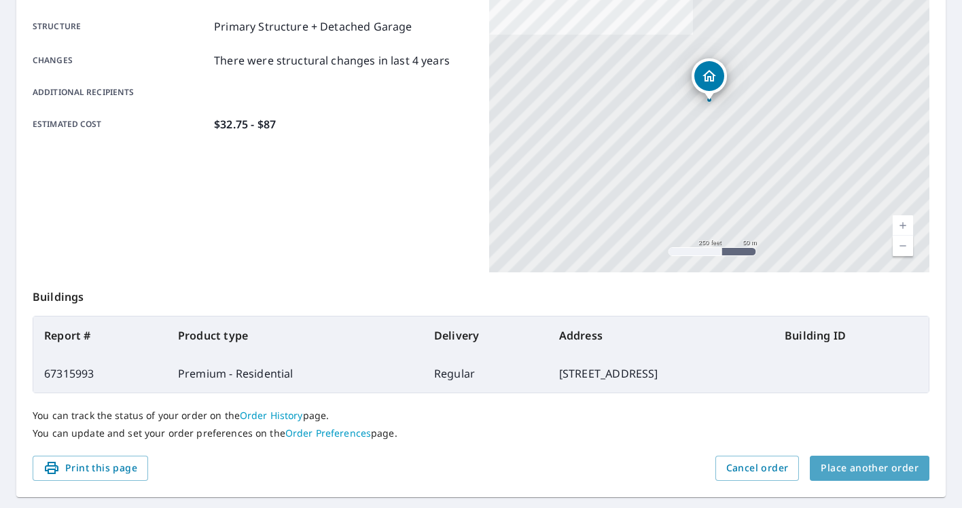
click at [902, 469] on span "Place another order" at bounding box center [870, 468] width 98 height 17
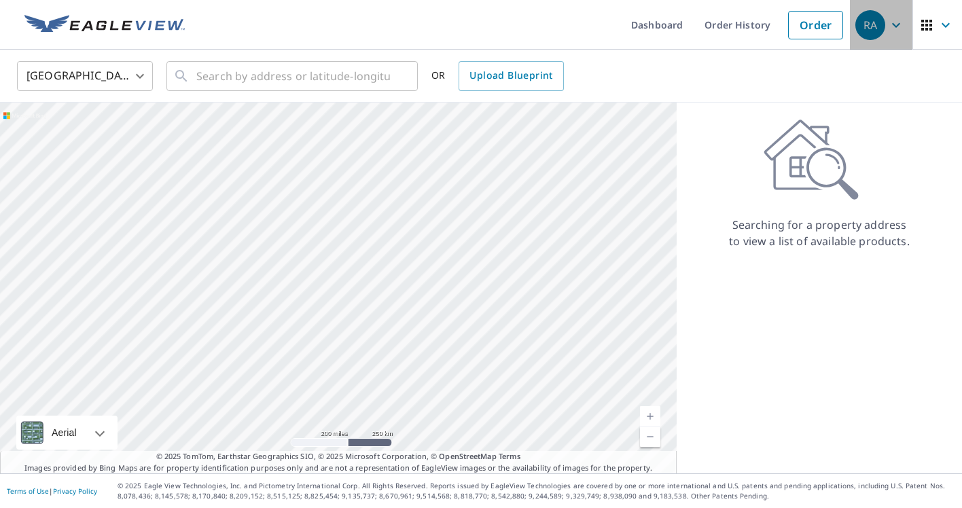
click at [897, 32] on icon "button" at bounding box center [896, 25] width 16 height 16
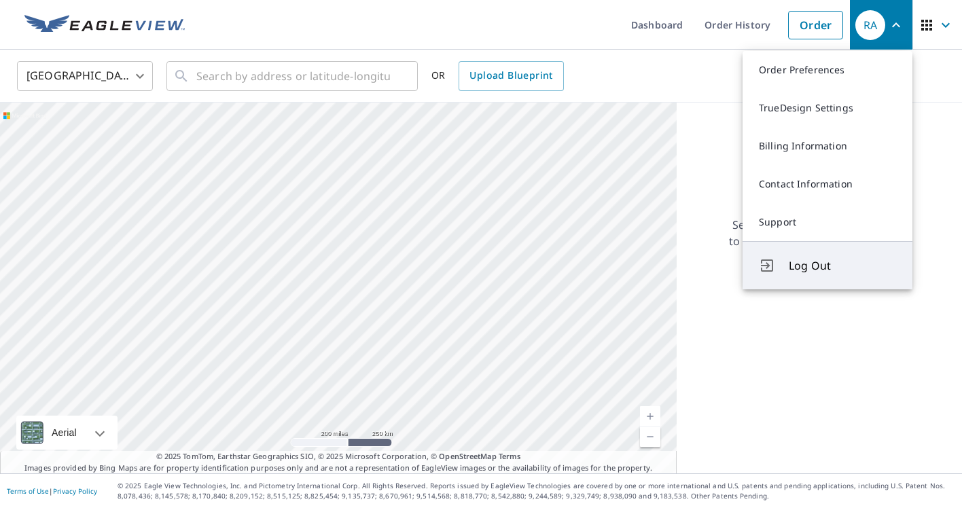
click at [803, 267] on span "Log Out" at bounding box center [842, 266] width 107 height 16
